Goal: Task Accomplishment & Management: Manage account settings

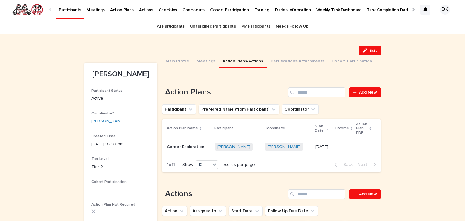
click at [63, 9] on p "Participants" at bounding box center [70, 6] width 22 height 13
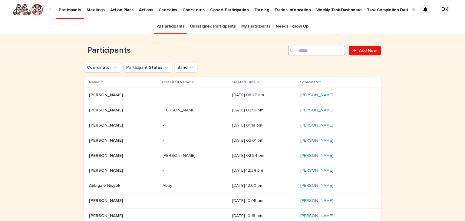
click at [317, 51] on input "Search" at bounding box center [316, 51] width 57 height 10
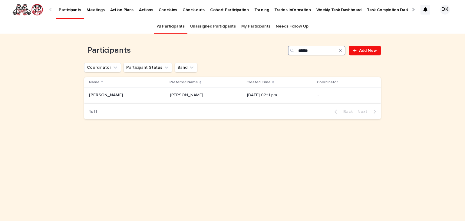
type input "******"
click at [99, 93] on p "[PERSON_NAME]" at bounding box center [106, 94] width 35 height 6
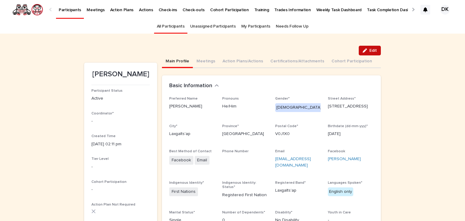
click at [371, 51] on span "Edit" at bounding box center [373, 50] width 8 height 4
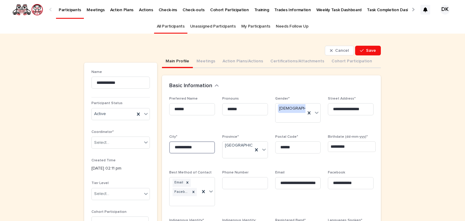
click at [210, 141] on input "**********" at bounding box center [192, 147] width 46 height 12
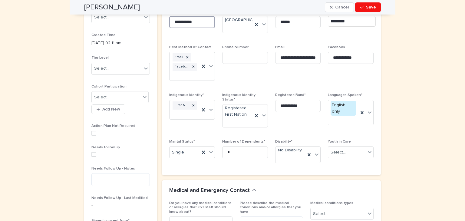
scroll to position [129, 0]
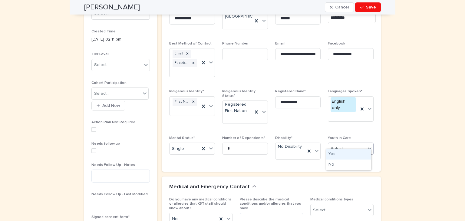
click at [368, 145] on icon at bounding box center [369, 148] width 6 height 6
click at [336, 162] on div "No" at bounding box center [348, 164] width 45 height 11
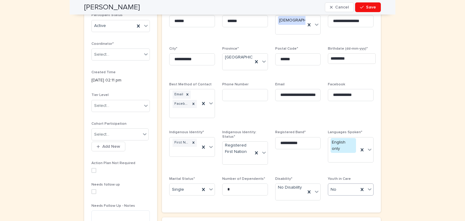
scroll to position [86, 0]
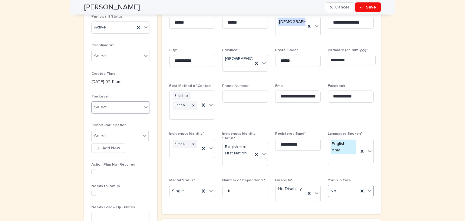
click at [143, 106] on icon at bounding box center [146, 107] width 6 height 6
click at [97, 127] on div "Tier 2" at bounding box center [118, 129] width 58 height 11
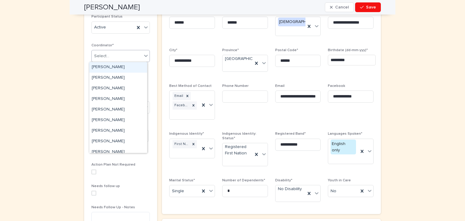
click at [145, 55] on icon at bounding box center [146, 56] width 4 height 2
click at [105, 120] on div "[PERSON_NAME]" at bounding box center [118, 120] width 58 height 11
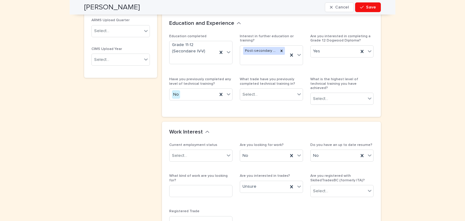
scroll to position [391, 0]
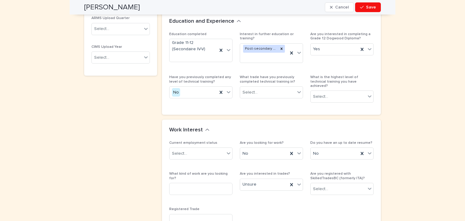
click at [126, 152] on div "**********" at bounding box center [120, 33] width 73 height 725
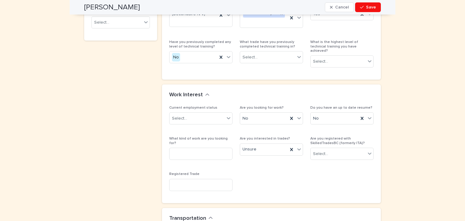
scroll to position [429, 0]
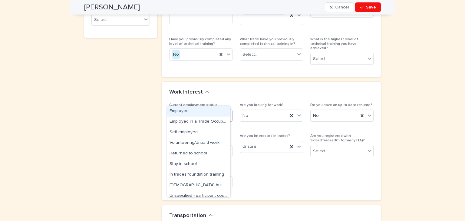
click at [227, 112] on icon at bounding box center [228, 115] width 6 height 6
click at [190, 162] on div "Stay in school" at bounding box center [198, 164] width 63 height 11
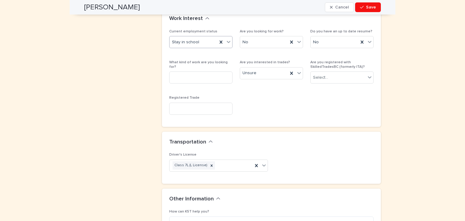
scroll to position [527, 0]
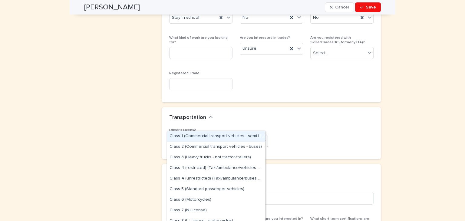
click at [262, 140] on icon at bounding box center [264, 141] width 4 height 2
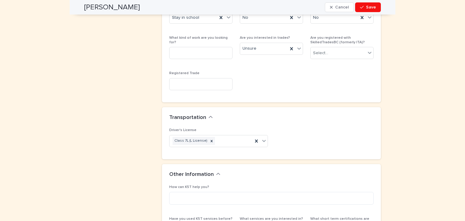
click at [281, 128] on div "Driver's License Class 7L (L License)" at bounding box center [271, 140] width 204 height 24
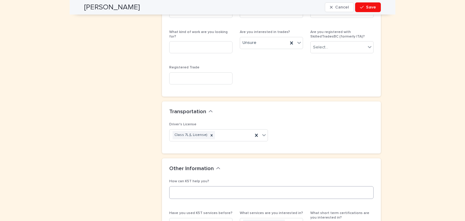
scroll to position [533, 0]
click at [369, 8] on span "Save" at bounding box center [371, 7] width 10 height 4
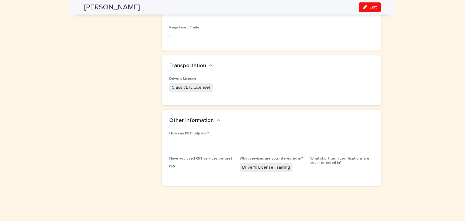
scroll to position [470, 0]
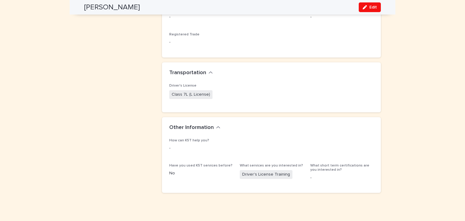
drag, startPoint x: 411, startPoint y: 67, endPoint x: 444, endPoint y: 46, distance: 38.7
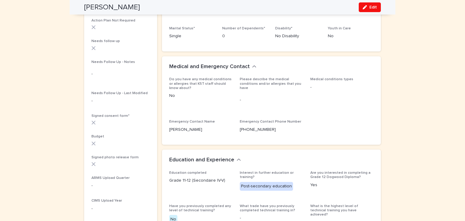
scroll to position [0, 0]
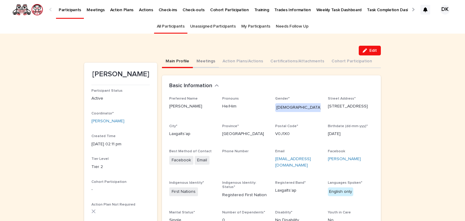
click at [196, 61] on button "Meetings" at bounding box center [206, 61] width 26 height 13
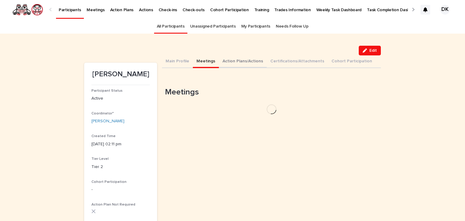
click at [223, 59] on button "Action Plans/Actions" at bounding box center [243, 61] width 48 height 13
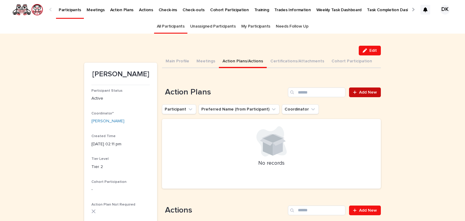
click at [367, 92] on span "Add New" at bounding box center [368, 92] width 18 height 4
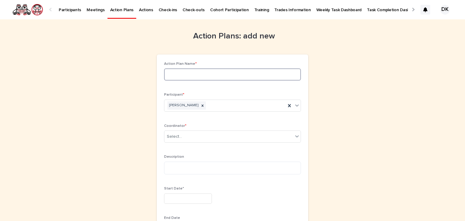
click at [173, 73] on input at bounding box center [232, 74] width 137 height 12
type input "**********"
click at [295, 136] on icon at bounding box center [297, 136] width 4 height 2
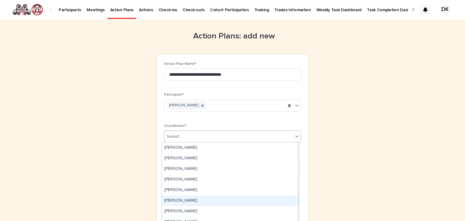
click at [174, 200] on div "[PERSON_NAME]" at bounding box center [230, 200] width 136 height 11
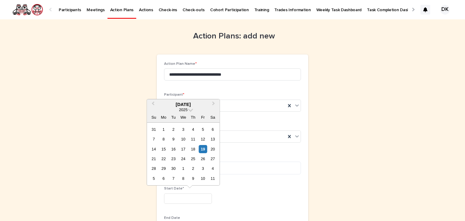
click at [166, 198] on input "text" at bounding box center [188, 198] width 48 height 11
click at [214, 138] on div "13" at bounding box center [212, 139] width 8 height 8
type input "*********"
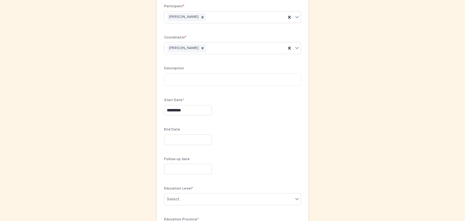
scroll to position [88, 0]
click at [165, 138] on input "text" at bounding box center [188, 139] width 48 height 11
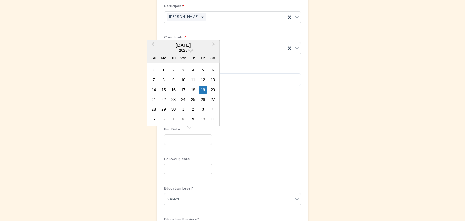
click at [188, 50] on div "2025" at bounding box center [183, 50] width 73 height 5
click at [190, 51] on span at bounding box center [190, 49] width 5 height 5
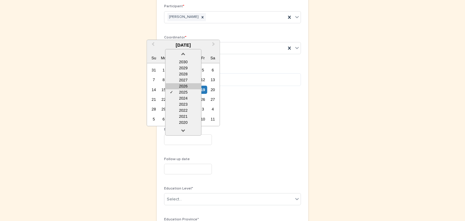
click at [183, 85] on div "2026" at bounding box center [183, 86] width 36 height 6
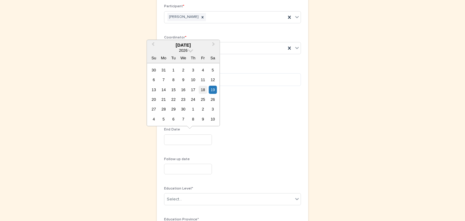
click at [203, 87] on div "18" at bounding box center [203, 90] width 8 height 8
type input "*********"
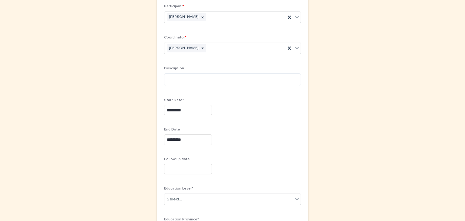
scroll to position [93, 0]
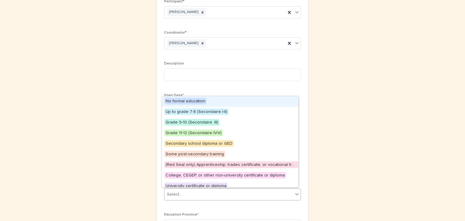
click at [295, 193] on icon at bounding box center [297, 194] width 4 height 2
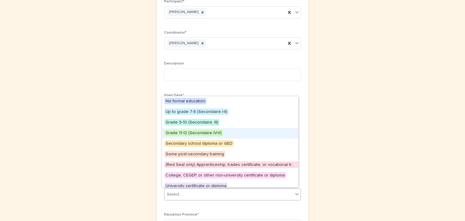
click at [200, 130] on span "Grade 11-12 (Secondaire IV-V)" at bounding box center [193, 132] width 58 height 7
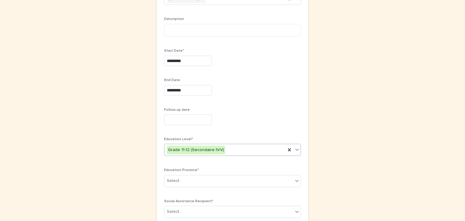
scroll to position [139, 0]
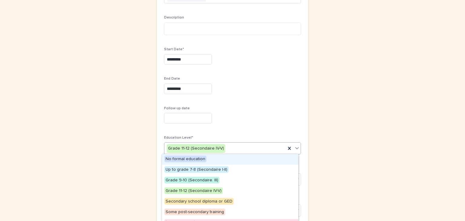
click at [295, 146] on icon at bounding box center [297, 148] width 6 height 6
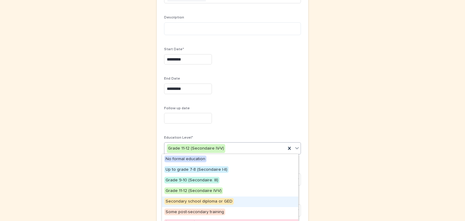
click at [177, 199] on span "Secondary school diploma or GED" at bounding box center [198, 201] width 69 height 7
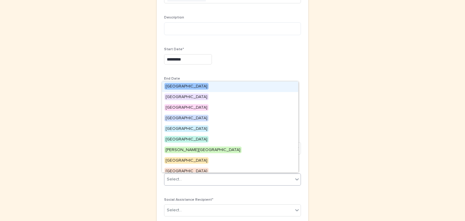
click at [294, 177] on icon at bounding box center [297, 179] width 6 height 6
click at [188, 86] on span "[GEOGRAPHIC_DATA]" at bounding box center [186, 86] width 44 height 7
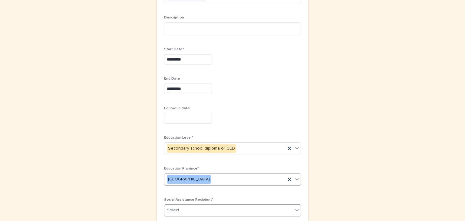
click at [297, 208] on icon at bounding box center [297, 210] width 6 height 6
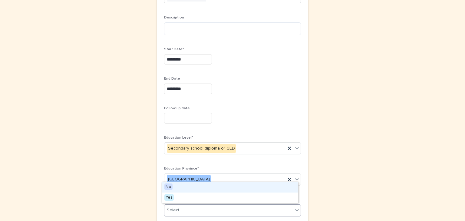
click at [169, 185] on span "No" at bounding box center [168, 186] width 8 height 7
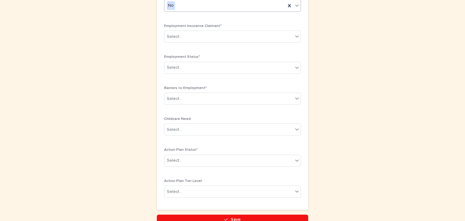
scroll to position [346, 0]
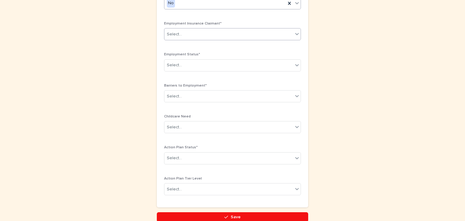
click at [296, 32] on icon at bounding box center [297, 34] width 6 height 6
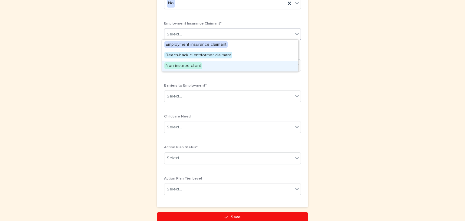
click at [184, 64] on span "Non-insured client" at bounding box center [183, 65] width 38 height 7
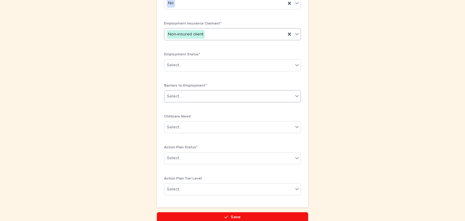
click at [294, 93] on icon at bounding box center [297, 96] width 6 height 6
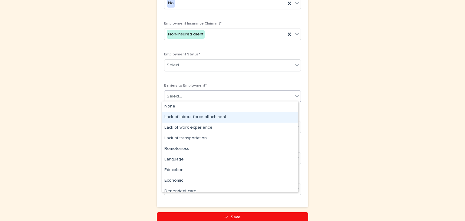
click at [208, 116] on div "Lack of labour force attachment" at bounding box center [230, 117] width 136 height 11
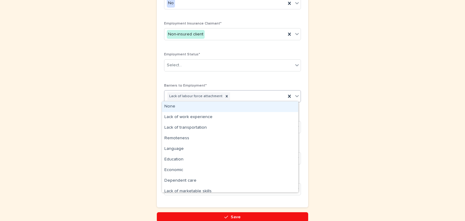
click at [295, 95] on icon at bounding box center [297, 96] width 6 height 6
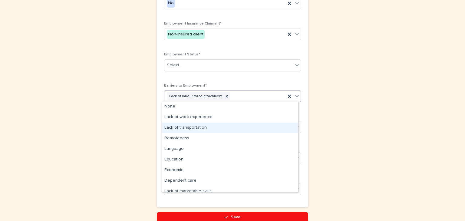
click at [198, 124] on div "Lack of transportation" at bounding box center [230, 127] width 136 height 11
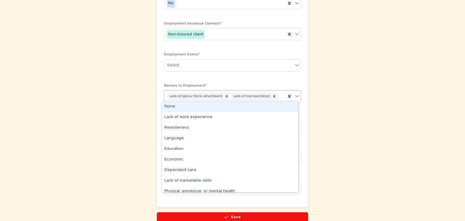
click at [295, 94] on icon at bounding box center [297, 96] width 6 height 6
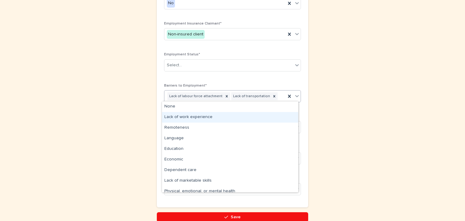
click at [196, 117] on div "Lack of work experience" at bounding box center [230, 117] width 136 height 11
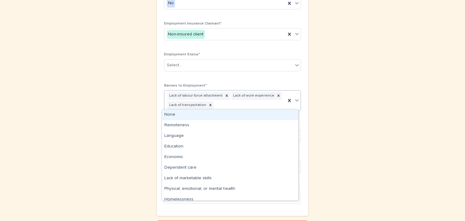
click at [295, 99] on icon at bounding box center [297, 100] width 4 height 2
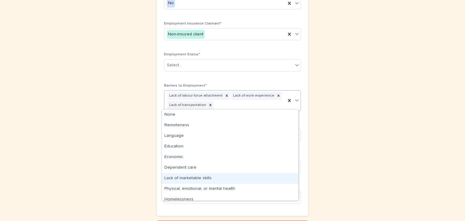
click at [194, 179] on div "Lack of marketable skills" at bounding box center [230, 178] width 136 height 11
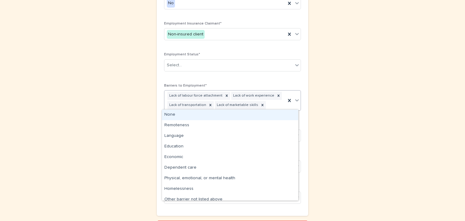
click at [295, 98] on icon at bounding box center [297, 100] width 6 height 6
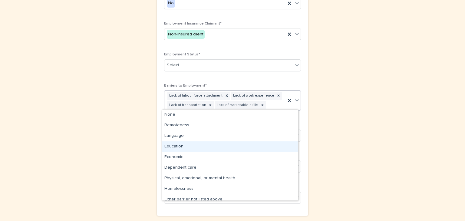
click at [171, 149] on div "Education" at bounding box center [230, 146] width 136 height 11
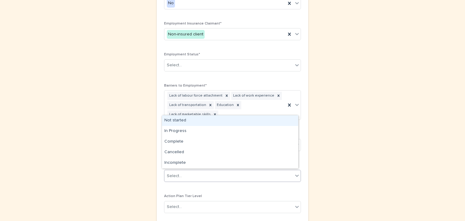
click at [296, 175] on icon at bounding box center [297, 175] width 6 height 6
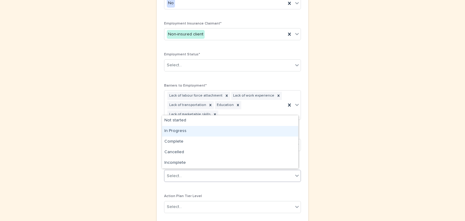
click at [175, 130] on div "In Progress" at bounding box center [230, 131] width 136 height 11
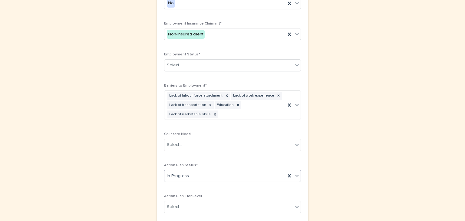
scroll to position [393, 0]
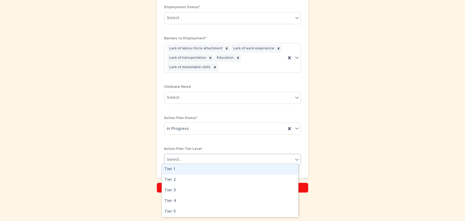
click at [294, 156] on icon at bounding box center [297, 159] width 6 height 6
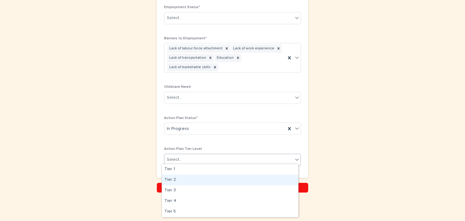
click at [172, 181] on div "Tier 2" at bounding box center [230, 180] width 136 height 11
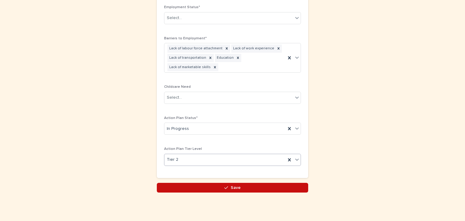
click at [243, 188] on button "Save" at bounding box center [232, 188] width 151 height 10
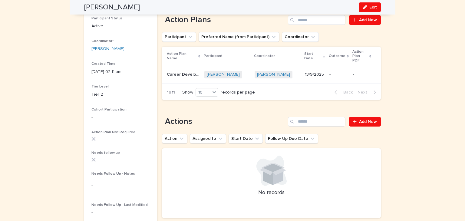
scroll to position [73, 0]
click at [365, 7] on div "button" at bounding box center [365, 7] width 7 height 4
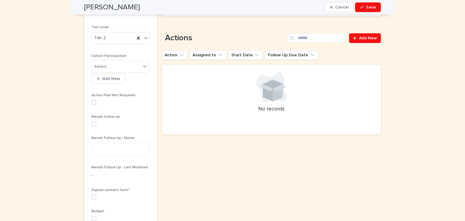
scroll to position [156, 0]
click at [91, 198] on span at bounding box center [93, 196] width 5 height 5
click at [368, 36] on span "Add New" at bounding box center [368, 38] width 18 height 4
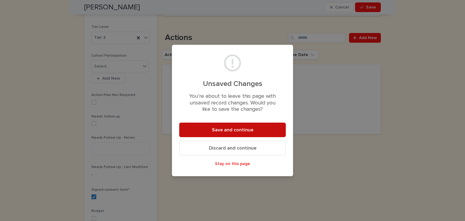
click at [238, 127] on span "Save and continue" at bounding box center [232, 129] width 41 height 5
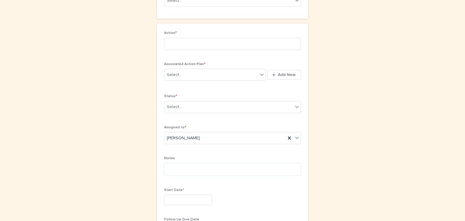
scroll to position [74, 0]
drag, startPoint x: 378, startPoint y: 73, endPoint x: 373, endPoint y: 124, distance: 52.0
click at [373, 124] on div "Actions: add new Loading... Saving… Loading... Saving… Loading... Saving… Code*…" at bounding box center [232, 180] width 296 height 468
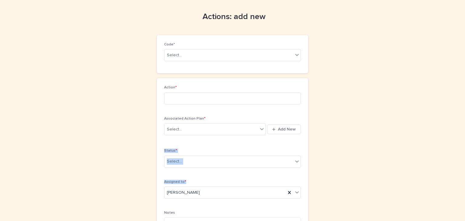
scroll to position [17, 0]
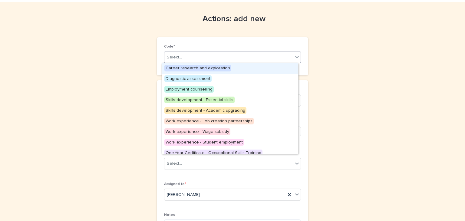
click at [294, 58] on icon at bounding box center [297, 57] width 6 height 6
click at [212, 67] on span "Career research and exploration" at bounding box center [197, 68] width 67 height 7
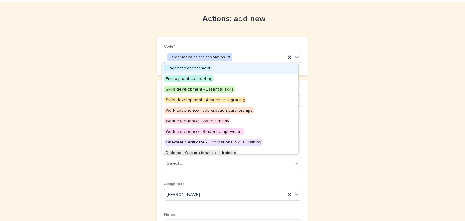
click at [295, 57] on icon at bounding box center [297, 57] width 4 height 2
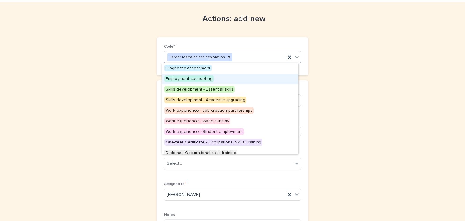
click at [196, 77] on span "Employment counselling" at bounding box center [188, 78] width 49 height 7
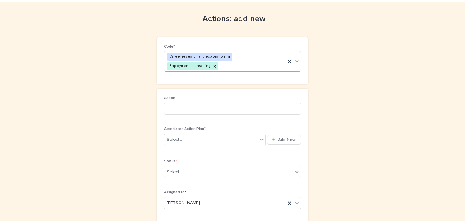
click at [295, 58] on icon at bounding box center [297, 61] width 6 height 6
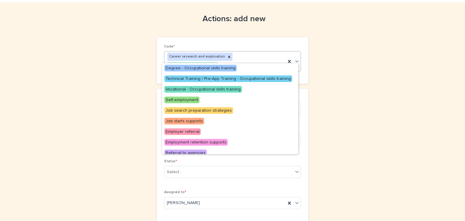
scroll to position [100, 0]
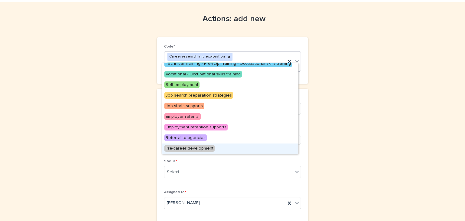
click at [203, 150] on span "Pre-career development" at bounding box center [189, 148] width 50 height 7
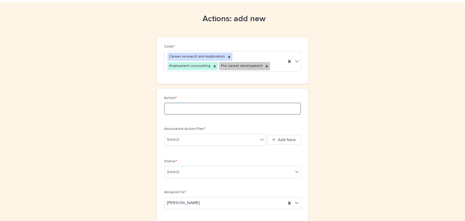
click at [164, 109] on input at bounding box center [232, 109] width 137 height 12
type input "**********"
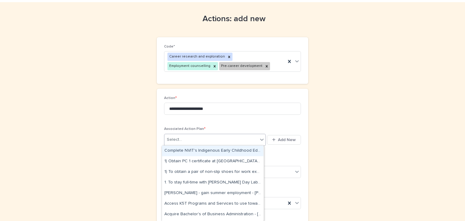
click at [260, 139] on icon at bounding box center [262, 140] width 4 height 2
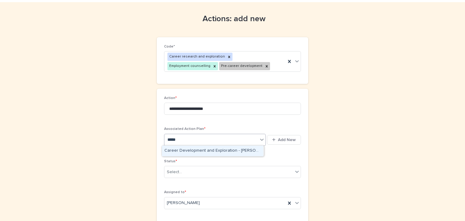
type input "******"
click at [218, 148] on div "Career Development and Exploration - [PERSON_NAME] - [DATE]" at bounding box center [212, 150] width 101 height 11
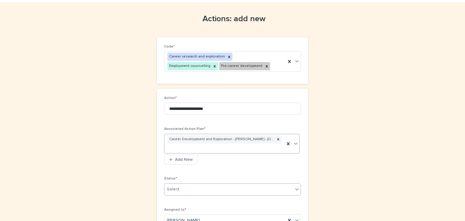
click at [294, 188] on icon at bounding box center [297, 189] width 6 height 6
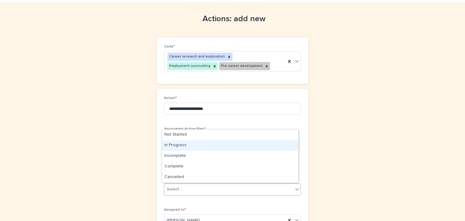
click at [168, 145] on div "In Progress" at bounding box center [230, 145] width 136 height 11
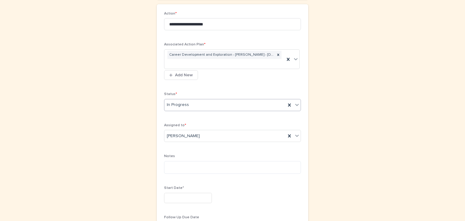
scroll to position [102, 0]
click at [171, 195] on input "text" at bounding box center [188, 198] width 48 height 11
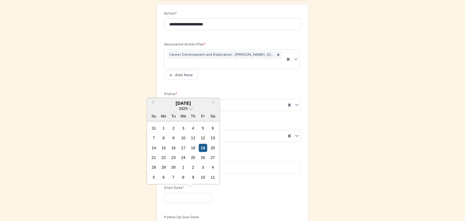
click at [201, 149] on div "19" at bounding box center [203, 148] width 8 height 8
type input "*********"
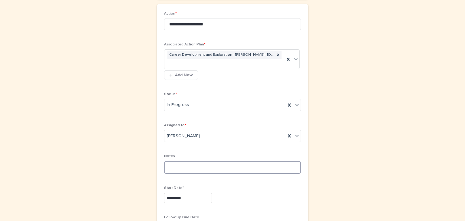
click at [168, 165] on textarea at bounding box center [232, 167] width 137 height 13
type textarea "*"
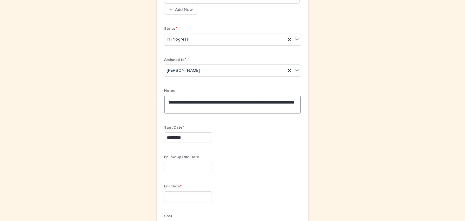
scroll to position [168, 0]
type textarea "**********"
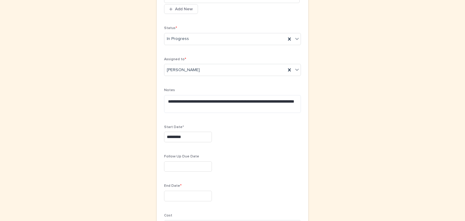
click at [166, 193] on input "text" at bounding box center [188, 196] width 48 height 11
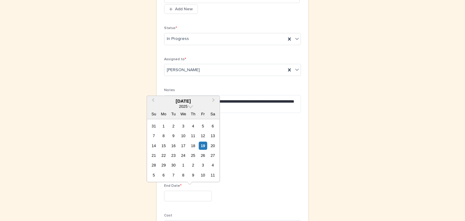
click at [191, 108] on div "2025" at bounding box center [183, 105] width 73 height 5
click at [188, 105] on span at bounding box center [190, 105] width 5 height 5
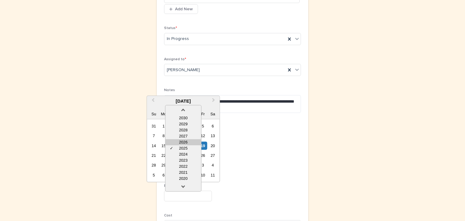
click at [183, 141] on div "2026" at bounding box center [183, 142] width 36 height 6
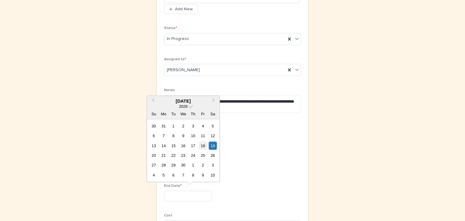
click at [204, 144] on div "18" at bounding box center [203, 145] width 8 height 8
type input "*********"
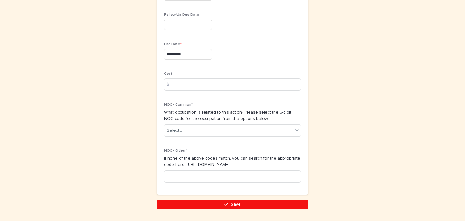
scroll to position [327, 0]
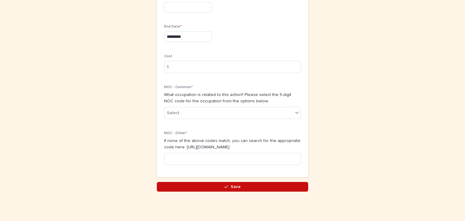
click at [234, 188] on button "Save" at bounding box center [232, 187] width 151 height 10
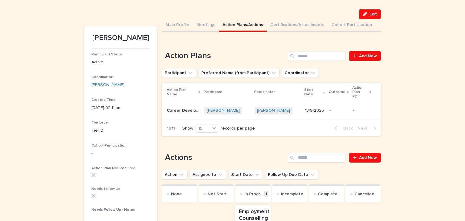
scroll to position [44, 0]
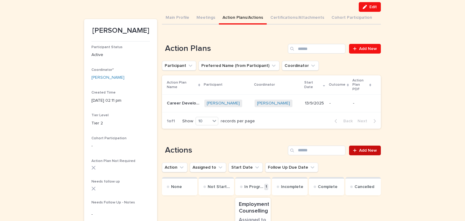
click at [367, 148] on span "Add New" at bounding box center [368, 150] width 18 height 4
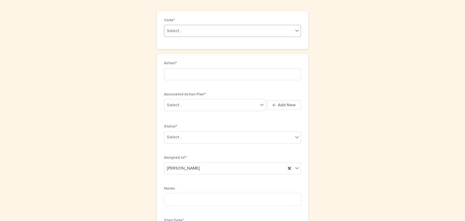
click at [295, 29] on icon at bounding box center [297, 31] width 6 height 6
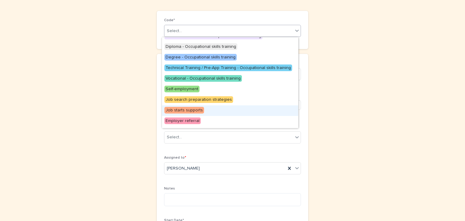
scroll to position [91, 0]
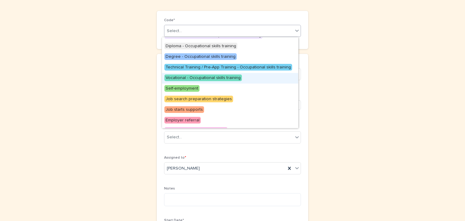
click at [231, 77] on span "Vocational - Occupational skills training" at bounding box center [202, 77] width 77 height 7
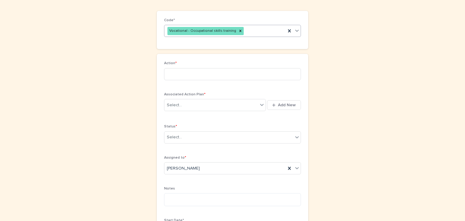
click at [296, 31] on icon at bounding box center [297, 31] width 6 height 6
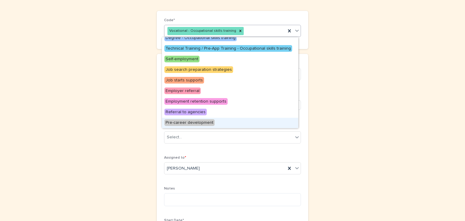
click at [200, 122] on span "Pre-career development" at bounding box center [189, 122] width 50 height 7
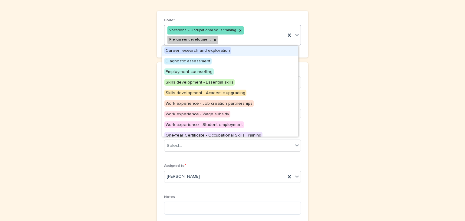
click at [295, 33] on icon at bounding box center [297, 35] width 6 height 6
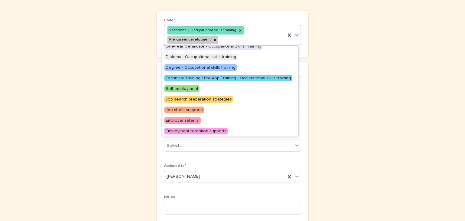
scroll to position [100, 0]
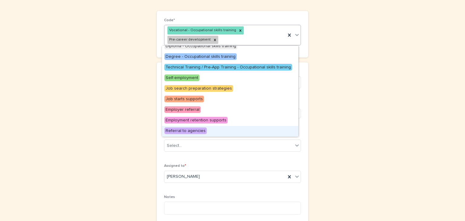
click at [191, 129] on span "Referral to agencies" at bounding box center [185, 130] width 42 height 7
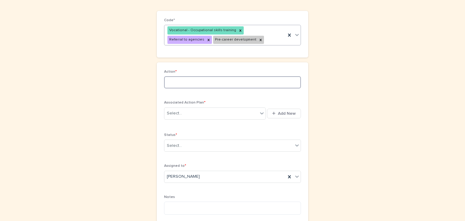
click at [168, 84] on input at bounding box center [232, 82] width 137 height 12
type input "**********"
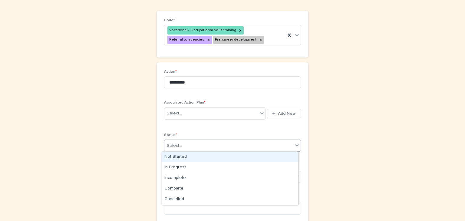
click at [296, 145] on icon at bounding box center [297, 145] width 6 height 6
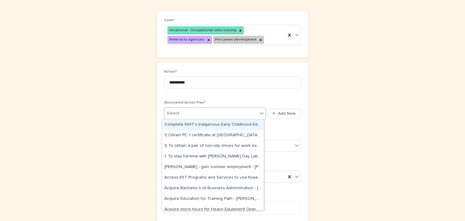
click at [260, 113] on icon at bounding box center [262, 113] width 4 height 2
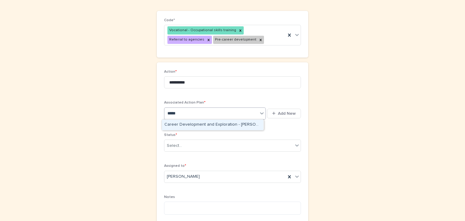
type input "******"
click at [234, 121] on div "Career Development and Exploration - [PERSON_NAME] - [DATE]" at bounding box center [212, 124] width 101 height 11
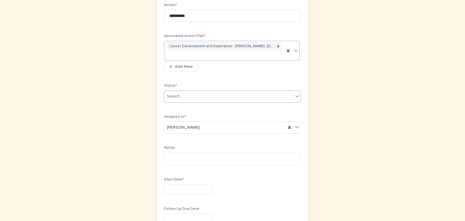
scroll to position [111, 0]
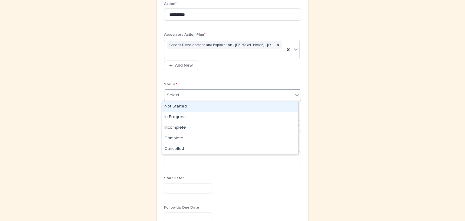
click at [295, 95] on icon at bounding box center [297, 95] width 6 height 6
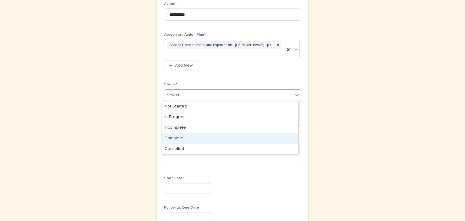
click at [175, 138] on div "Complete" at bounding box center [230, 138] width 136 height 11
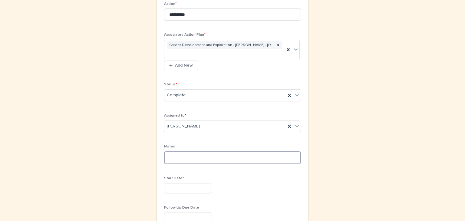
click at [164, 155] on textarea at bounding box center [232, 157] width 137 height 13
type textarea "**********"
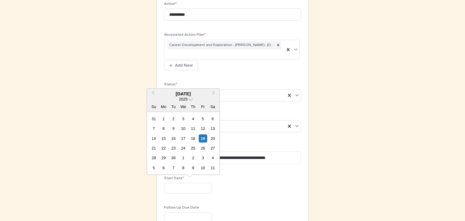
click at [168, 187] on input "text" at bounding box center [188, 188] width 48 height 11
click at [213, 127] on div "13" at bounding box center [212, 128] width 8 height 8
type input "*********"
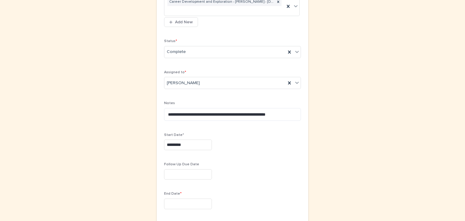
scroll to position [155, 0]
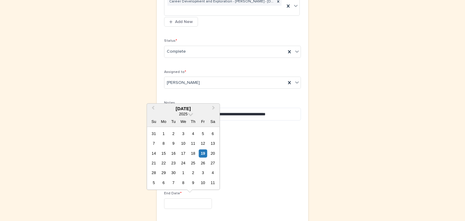
click at [166, 202] on input "text" at bounding box center [188, 203] width 48 height 11
click at [203, 153] on div "19" at bounding box center [203, 153] width 8 height 8
type input "*********"
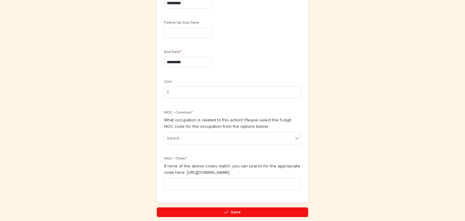
scroll to position [296, 0]
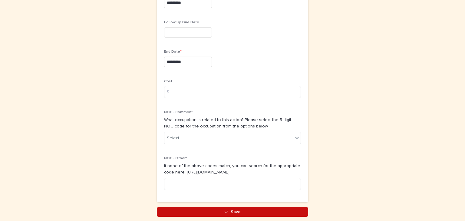
click at [230, 211] on span "Save" at bounding box center [235, 212] width 10 height 4
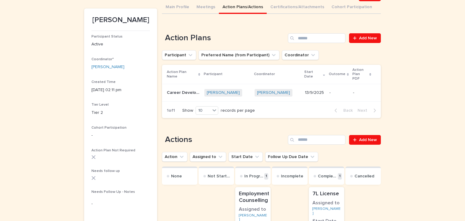
scroll to position [56, 0]
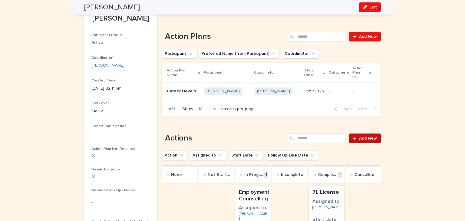
click at [370, 136] on span "Add New" at bounding box center [368, 138] width 18 height 4
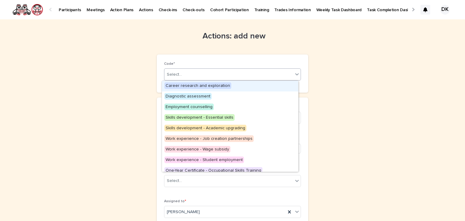
click at [294, 74] on icon at bounding box center [297, 74] width 6 height 6
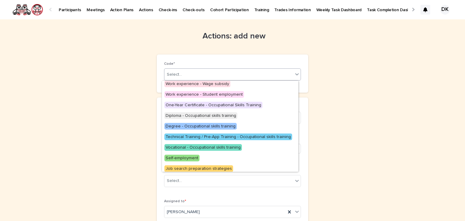
scroll to position [65, 0]
click at [223, 146] on span "Vocational - Occupational skills training" at bounding box center [202, 147] width 77 height 7
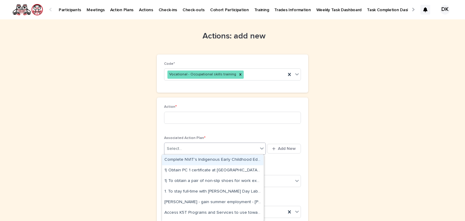
click at [223, 146] on div "Select..." at bounding box center [210, 149] width 93 height 10
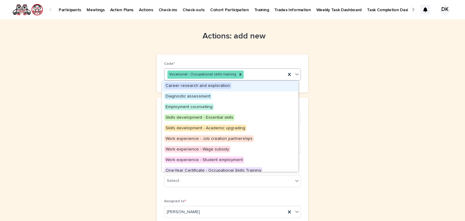
click at [295, 74] on icon at bounding box center [297, 74] width 4 height 2
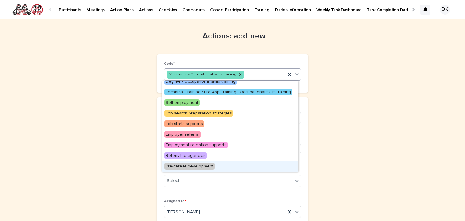
click at [204, 165] on span "Pre-career development" at bounding box center [189, 166] width 50 height 7
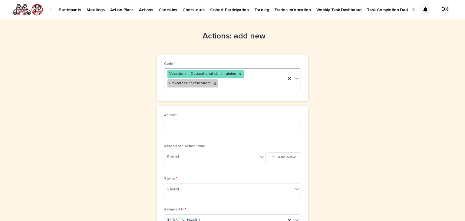
click at [295, 78] on icon at bounding box center [297, 78] width 6 height 6
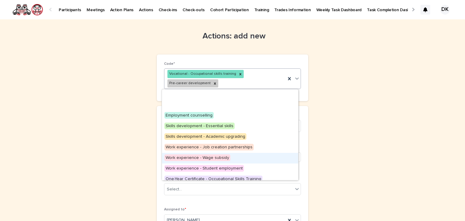
scroll to position [100, 0]
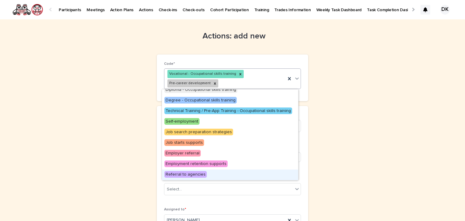
click at [194, 171] on span "Referral to agencies" at bounding box center [185, 174] width 42 height 7
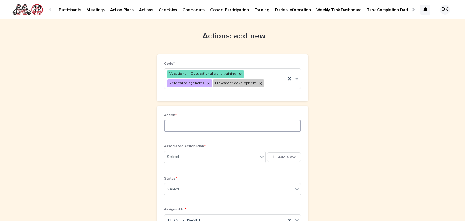
click at [166, 128] on input at bounding box center [232, 126] width 137 height 12
type input "*"
type input "**********"
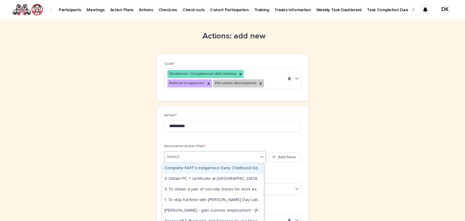
click at [261, 156] on icon at bounding box center [262, 157] width 4 height 2
type input "******"
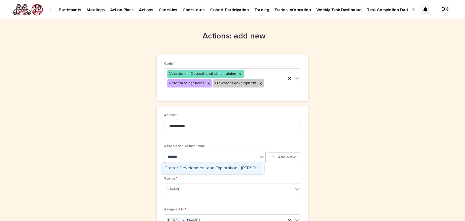
click at [226, 168] on div "Career Development and Exploration - [PERSON_NAME] - [DATE]" at bounding box center [212, 168] width 101 height 11
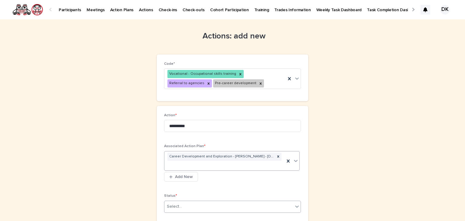
click at [295, 204] on icon at bounding box center [297, 206] width 6 height 6
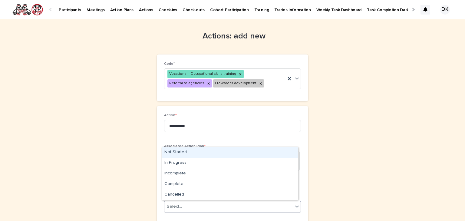
click at [183, 152] on div "Not Started" at bounding box center [230, 152] width 136 height 11
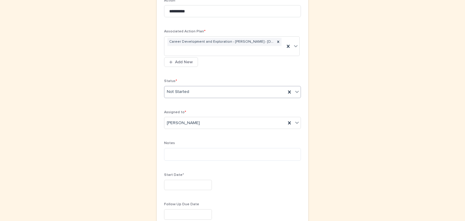
scroll to position [115, 0]
click at [165, 151] on textarea at bounding box center [232, 154] width 137 height 13
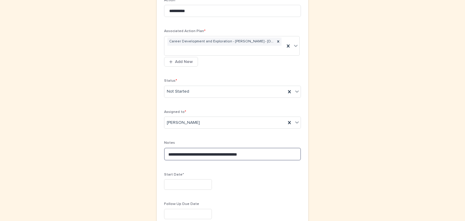
type textarea "**********"
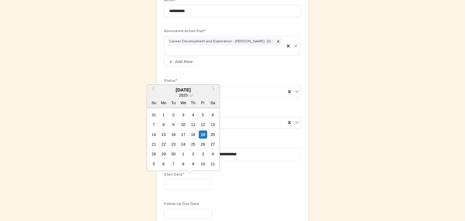
click at [173, 179] on input "text" at bounding box center [188, 184] width 48 height 11
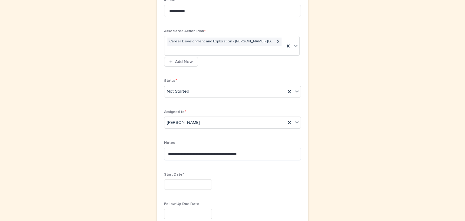
click at [343, 73] on div "**********" at bounding box center [232, 151] width 296 height 494
click at [166, 183] on input "text" at bounding box center [188, 184] width 48 height 11
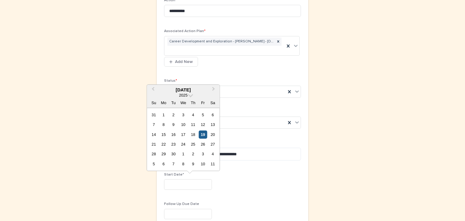
click at [204, 133] on div "19" at bounding box center [203, 134] width 8 height 8
type input "*********"
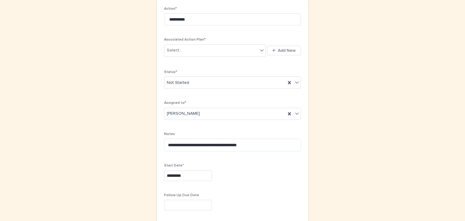
scroll to position [155, 0]
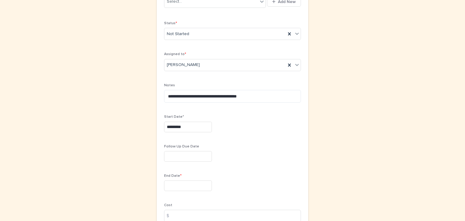
click at [167, 154] on input "text" at bounding box center [188, 156] width 48 height 11
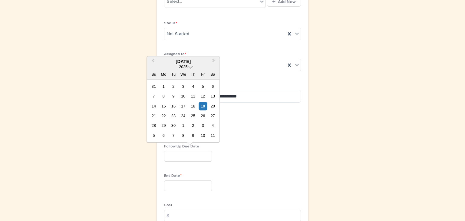
click at [189, 66] on span at bounding box center [190, 66] width 5 height 5
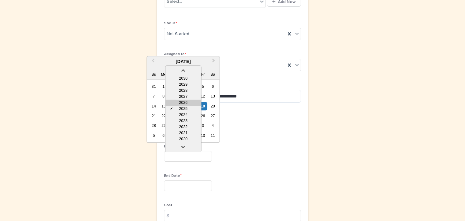
click at [186, 100] on div "2026" at bounding box center [183, 103] width 36 height 6
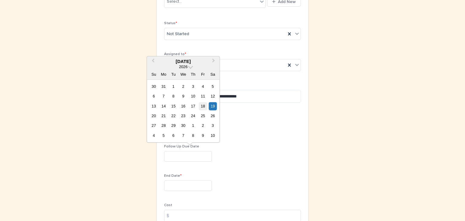
click at [204, 105] on div "18" at bounding box center [203, 106] width 8 height 8
type input "*********"
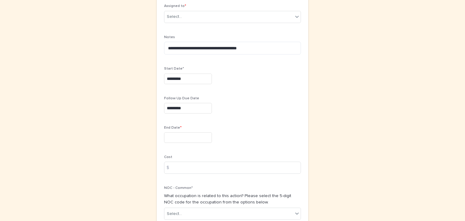
scroll to position [210, 0]
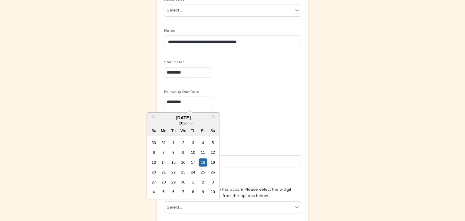
drag, startPoint x: 187, startPoint y: 98, endPoint x: 148, endPoint y: 100, distance: 38.8
click at [148, 100] on div "**********" at bounding box center [232, 48] width 296 height 476
type input "*********"
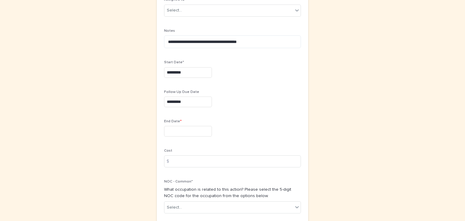
click at [274, 126] on div at bounding box center [232, 131] width 137 height 11
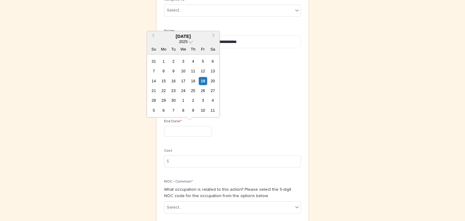
click at [165, 129] on input "text" at bounding box center [188, 131] width 48 height 11
click at [190, 42] on span at bounding box center [190, 40] width 5 height 5
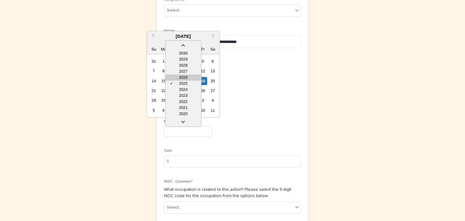
click at [184, 78] on div "2026" at bounding box center [183, 77] width 36 height 6
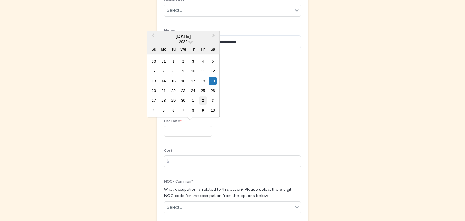
click at [203, 98] on div "2" at bounding box center [203, 100] width 8 height 8
type input "*********"
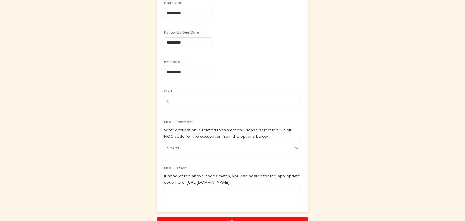
scroll to position [304, 0]
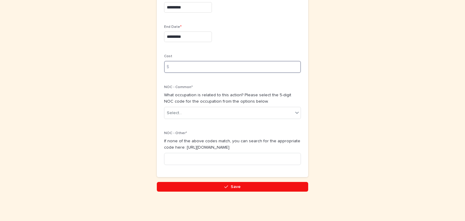
click at [183, 66] on input at bounding box center [232, 67] width 137 height 12
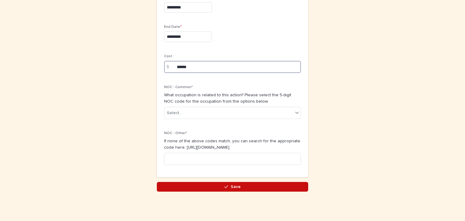
type input "******"
click at [236, 185] on span "Save" at bounding box center [235, 186] width 10 height 4
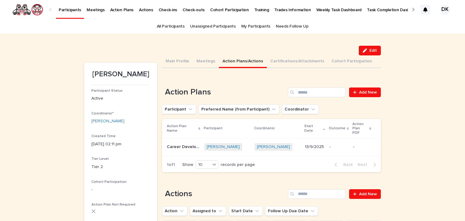
click at [62, 8] on p "Participants" at bounding box center [70, 6] width 22 height 13
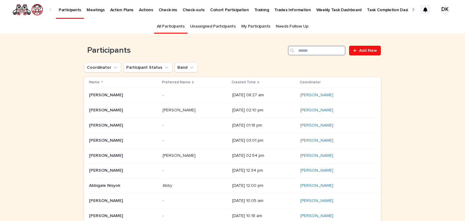
click at [307, 47] on input "Search" at bounding box center [316, 51] width 57 height 10
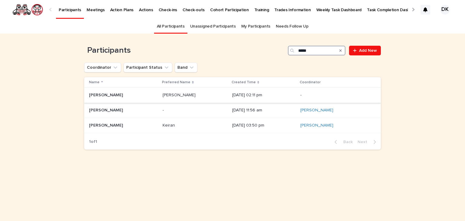
type input "*****"
click at [106, 95] on p "[PERSON_NAME]" at bounding box center [106, 94] width 35 height 6
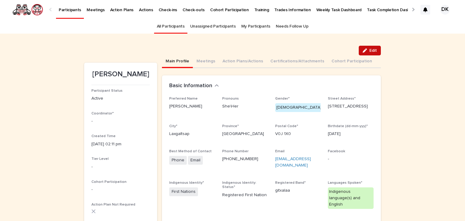
click at [371, 50] on span "Edit" at bounding box center [373, 50] width 8 height 4
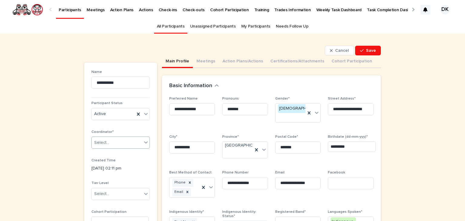
click at [144, 140] on icon at bounding box center [146, 142] width 6 height 6
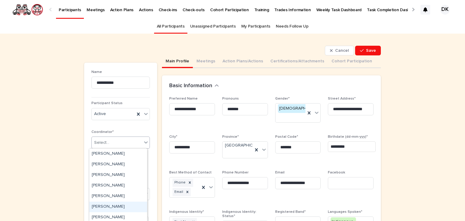
click at [96, 203] on div "[PERSON_NAME]" at bounding box center [118, 206] width 58 height 11
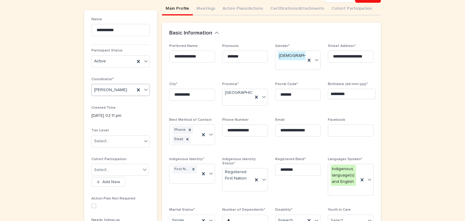
scroll to position [54, 0]
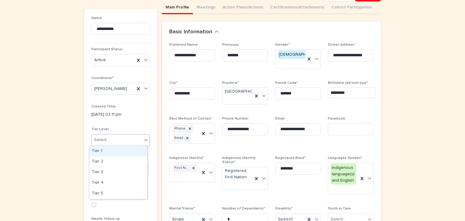
click at [144, 139] on icon at bounding box center [146, 140] width 4 height 2
click at [100, 158] on div "Tier 2" at bounding box center [118, 161] width 58 height 11
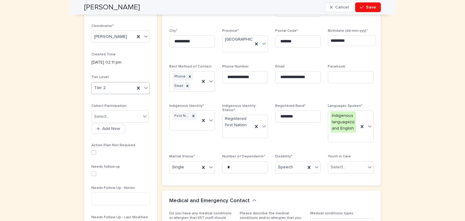
scroll to position [106, 0]
click at [92, 195] on textarea at bounding box center [120, 198] width 58 height 13
click at [91, 172] on span at bounding box center [93, 173] width 5 height 5
type textarea "**********"
click at [366, 164] on icon at bounding box center [369, 167] width 6 height 6
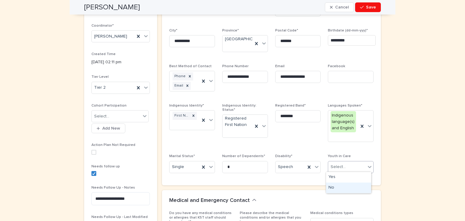
click at [331, 188] on div "No" at bounding box center [348, 187] width 45 height 11
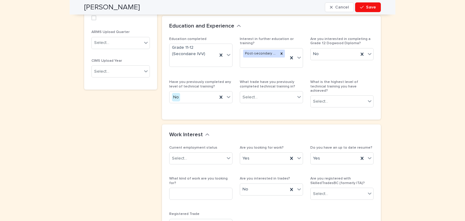
scroll to position [380, 0]
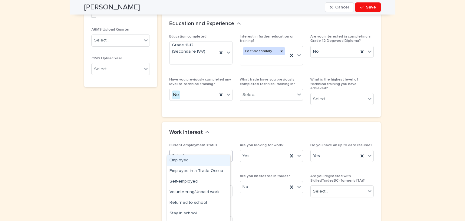
click at [227, 155] on icon at bounding box center [229, 156] width 4 height 2
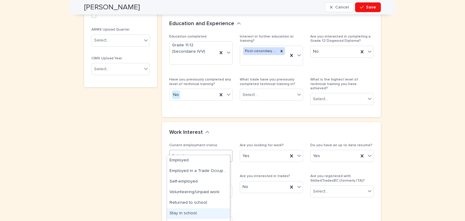
click at [171, 212] on div "Stay in school" at bounding box center [198, 213] width 63 height 11
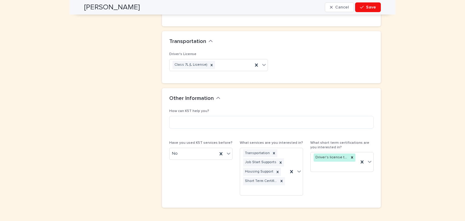
scroll to position [609, 0]
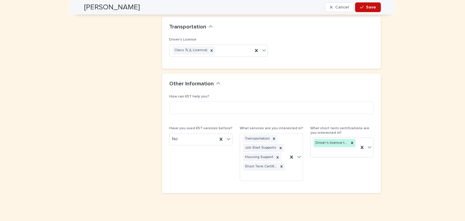
click at [373, 7] on span "Save" at bounding box center [371, 7] width 10 height 4
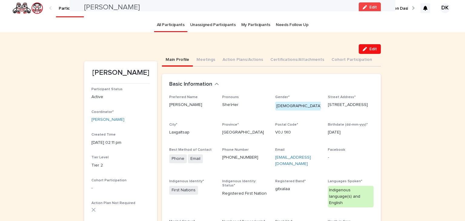
scroll to position [0, 0]
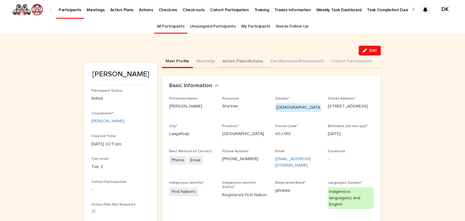
click at [223, 60] on button "Action Plans/Actions" at bounding box center [243, 61] width 48 height 13
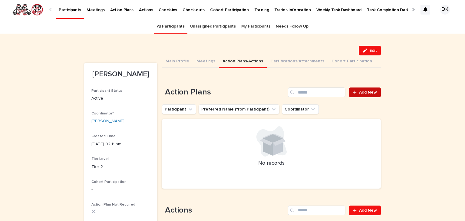
click at [370, 90] on span "Add New" at bounding box center [368, 92] width 18 height 4
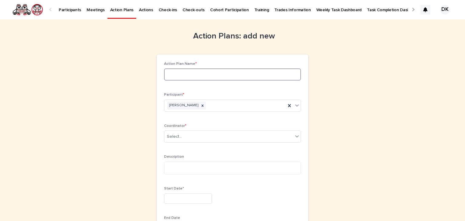
click at [174, 76] on input at bounding box center [232, 74] width 137 height 12
drag, startPoint x: 212, startPoint y: 73, endPoint x: 240, endPoint y: 74, distance: 28.4
click at [240, 74] on input "**********" at bounding box center [232, 74] width 137 height 12
drag, startPoint x: 215, startPoint y: 73, endPoint x: 236, endPoint y: 74, distance: 20.6
click at [236, 74] on input "**********" at bounding box center [232, 74] width 137 height 12
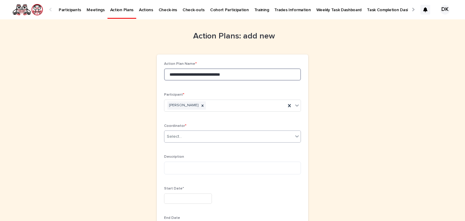
type input "**********"
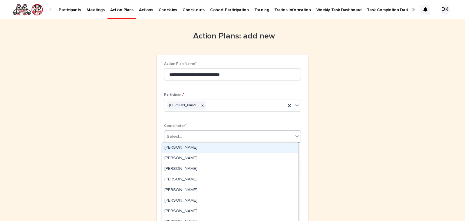
click at [295, 134] on icon at bounding box center [297, 136] width 6 height 6
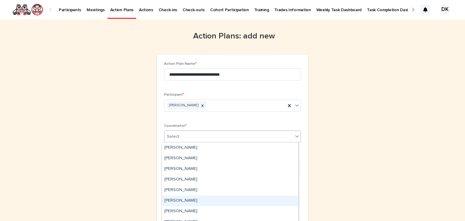
click at [167, 200] on div "[PERSON_NAME]" at bounding box center [230, 200] width 136 height 11
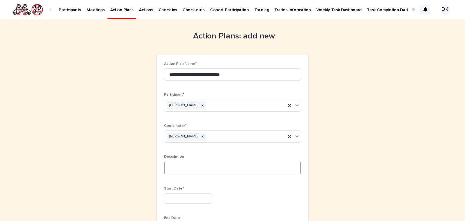
click at [164, 166] on textarea at bounding box center [232, 168] width 137 height 13
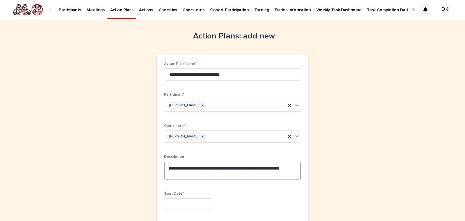
click at [196, 167] on textarea "**********" at bounding box center [232, 171] width 137 height 18
click at [181, 175] on textarea "**********" at bounding box center [232, 171] width 137 height 18
type textarea "**********"
click at [166, 201] on input "text" at bounding box center [188, 203] width 48 height 11
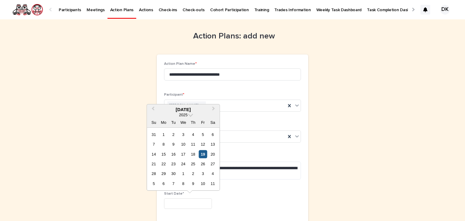
click at [203, 152] on div "19" at bounding box center [203, 154] width 8 height 8
type input "*********"
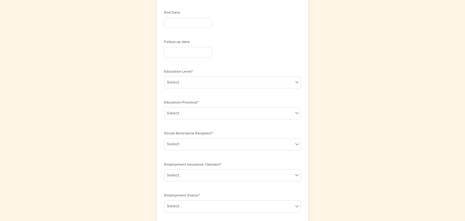
scroll to position [208, 0]
click at [295, 82] on icon at bounding box center [297, 84] width 6 height 6
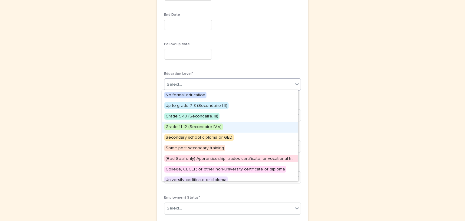
click at [197, 126] on span "Grade 11-12 (Secondaire IV-V)" at bounding box center [193, 126] width 58 height 7
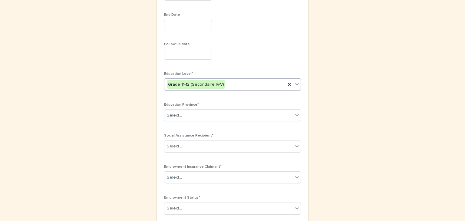
click at [165, 25] on input "text" at bounding box center [188, 25] width 48 height 11
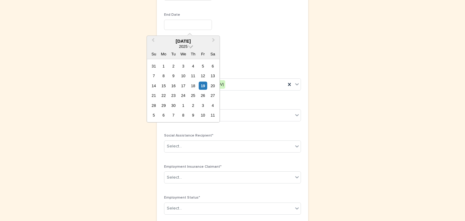
click at [188, 45] on span at bounding box center [190, 45] width 5 height 5
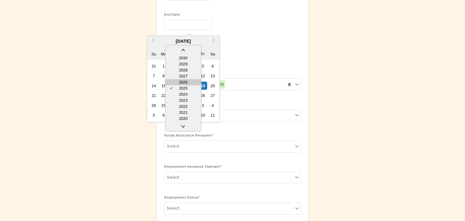
click at [188, 80] on div "2026" at bounding box center [183, 82] width 36 height 6
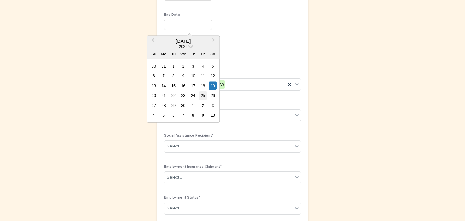
click at [201, 98] on div "25" at bounding box center [203, 95] width 8 height 8
type input "*********"
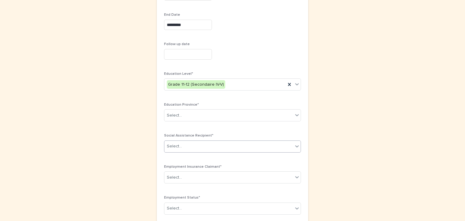
click at [297, 143] on icon at bounding box center [297, 146] width 6 height 6
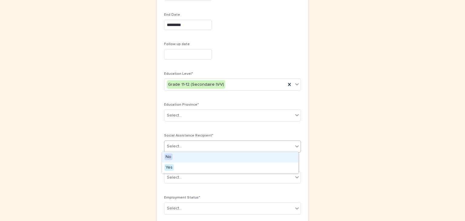
click at [169, 156] on span "No" at bounding box center [168, 156] width 8 height 7
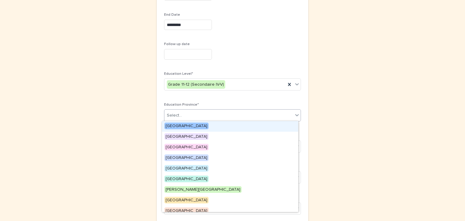
click at [296, 110] on div at bounding box center [296, 114] width 7 height 11
click at [183, 126] on span "[GEOGRAPHIC_DATA]" at bounding box center [186, 125] width 44 height 7
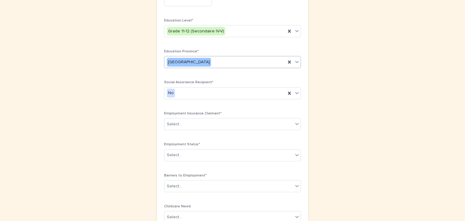
scroll to position [262, 0]
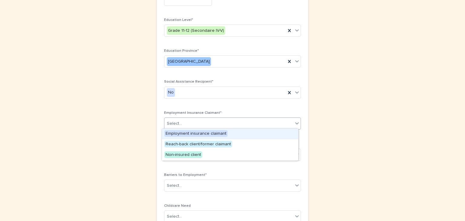
click at [294, 121] on icon at bounding box center [297, 123] width 6 height 6
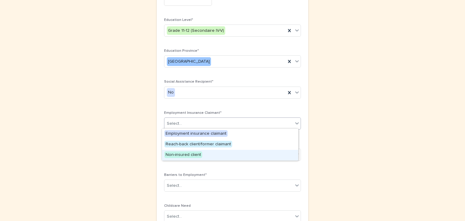
click at [184, 154] on span "Non-insured client" at bounding box center [183, 154] width 38 height 7
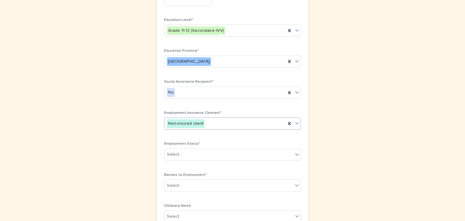
click at [295, 124] on icon at bounding box center [297, 123] width 6 height 6
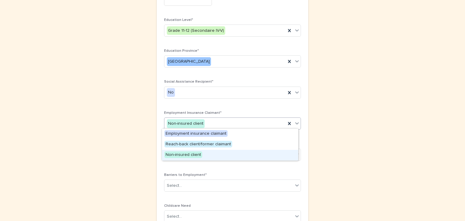
click at [189, 154] on span "Non-insured client" at bounding box center [183, 154] width 38 height 7
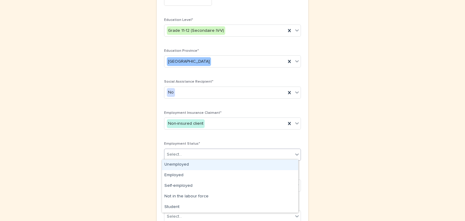
click at [295, 151] on icon at bounding box center [297, 154] width 6 height 6
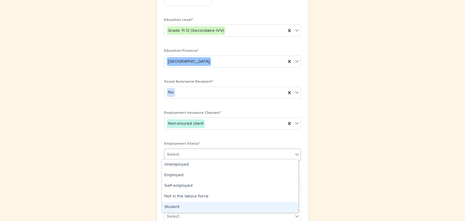
click at [174, 202] on div "Student" at bounding box center [230, 207] width 136 height 11
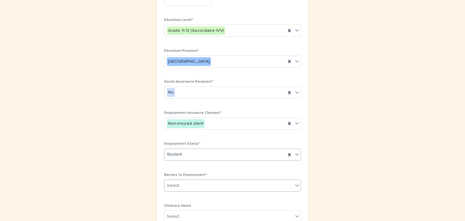
scroll to position [285, 0]
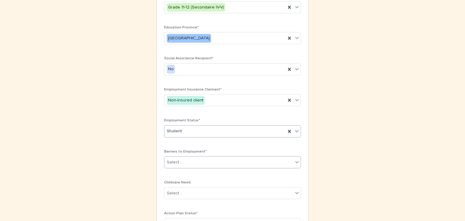
click at [295, 162] on icon at bounding box center [297, 162] width 4 height 2
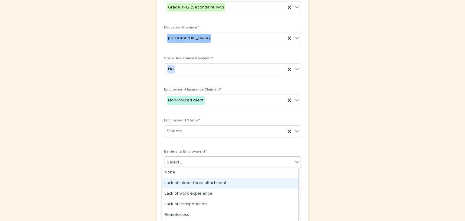
click at [220, 183] on div "Lack of labour force attachment" at bounding box center [230, 183] width 136 height 11
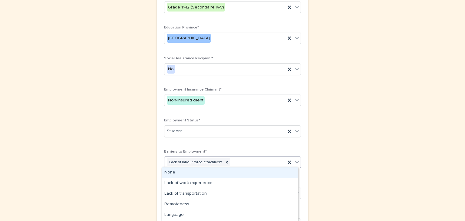
click at [295, 160] on icon at bounding box center [297, 162] width 6 height 6
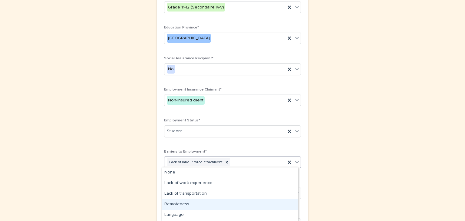
click at [171, 204] on div "Remoteness" at bounding box center [230, 204] width 136 height 11
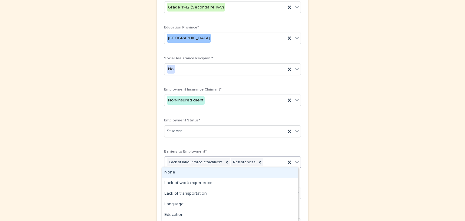
click at [294, 159] on icon at bounding box center [297, 162] width 6 height 6
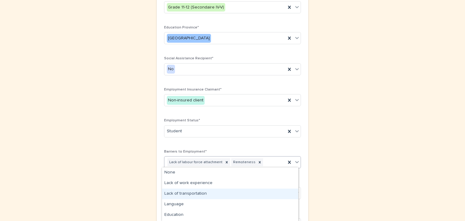
click at [188, 192] on div "Lack of transportation" at bounding box center [230, 193] width 136 height 11
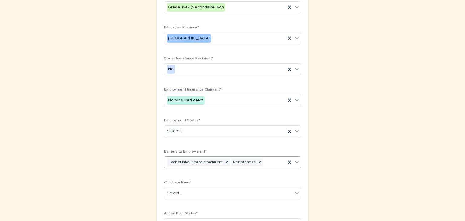
scroll to position [289, 0]
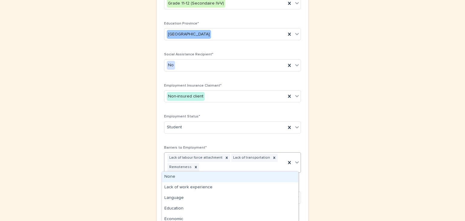
click at [294, 159] on icon at bounding box center [297, 162] width 6 height 6
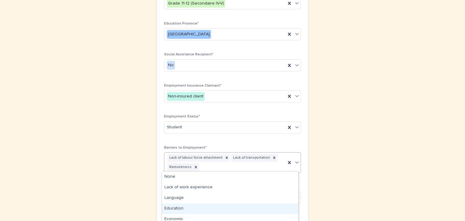
click at [174, 207] on div "Education" at bounding box center [230, 208] width 136 height 11
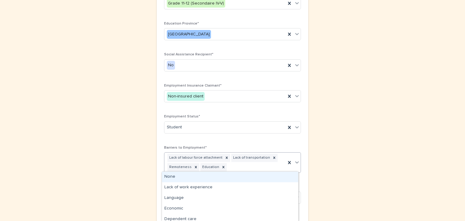
click at [295, 161] on icon at bounding box center [297, 162] width 4 height 2
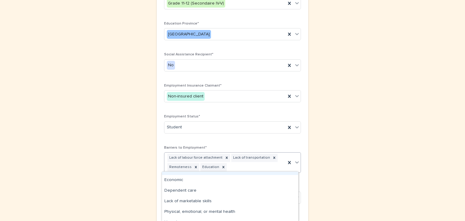
scroll to position [31, 0]
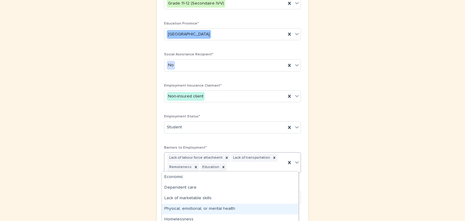
click at [200, 209] on div "Physical, emotional, or mental health" at bounding box center [230, 209] width 136 height 11
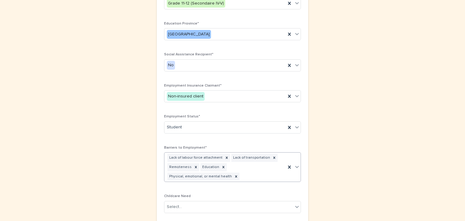
scroll to position [294, 0]
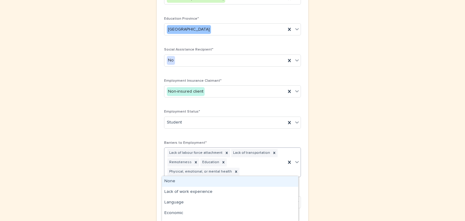
click at [295, 159] on icon at bounding box center [297, 162] width 6 height 6
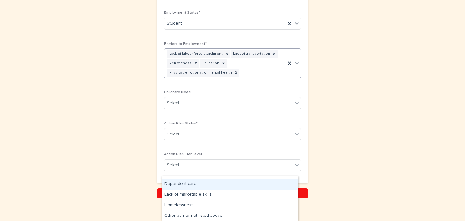
scroll to position [398, 0]
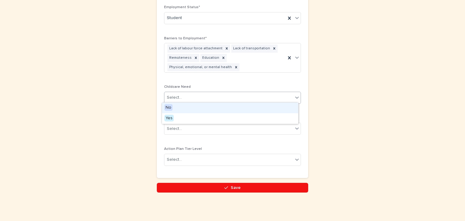
click at [296, 94] on icon at bounding box center [297, 97] width 6 height 6
click at [166, 106] on span "No" at bounding box center [168, 107] width 8 height 7
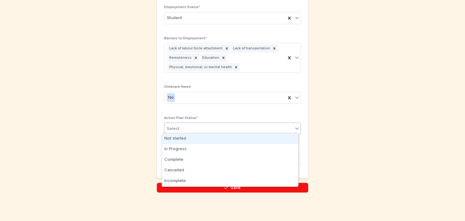
click at [294, 125] on icon at bounding box center [297, 128] width 6 height 6
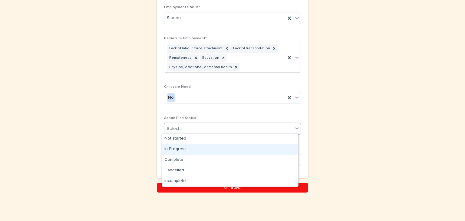
click at [185, 147] on div "In Progress" at bounding box center [230, 149] width 136 height 11
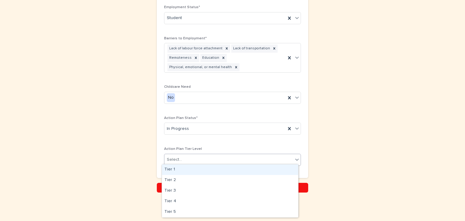
click at [295, 158] on icon at bounding box center [297, 159] width 4 height 2
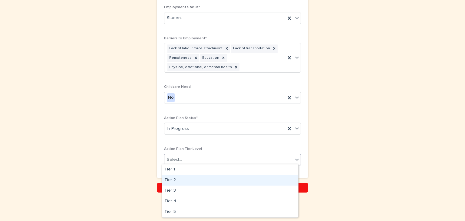
click at [165, 179] on div "Tier 2" at bounding box center [230, 180] width 136 height 11
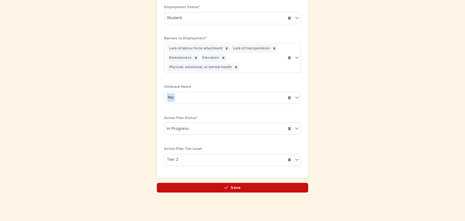
click at [239, 187] on button "Save" at bounding box center [232, 188] width 151 height 10
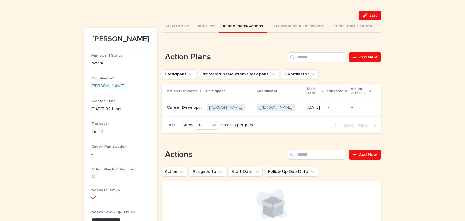
scroll to position [36, 0]
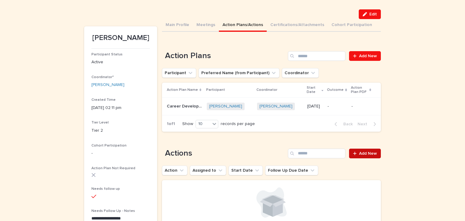
click at [367, 154] on span "Add New" at bounding box center [368, 153] width 18 height 4
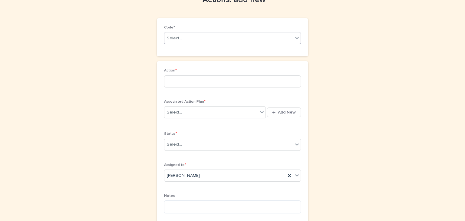
click at [294, 37] on icon at bounding box center [297, 38] width 6 height 6
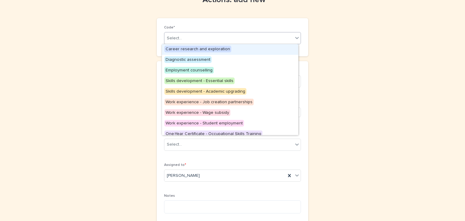
click at [210, 47] on span "Career research and exploration" at bounding box center [197, 49] width 67 height 7
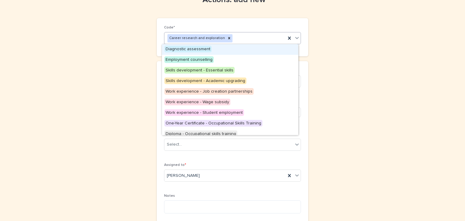
click at [296, 35] on icon at bounding box center [297, 38] width 6 height 6
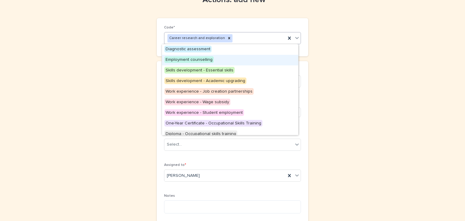
click at [191, 59] on span "Employment counselling" at bounding box center [188, 59] width 49 height 7
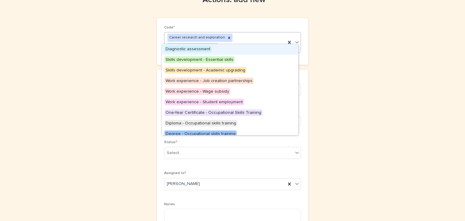
click at [295, 41] on icon at bounding box center [297, 42] width 4 height 2
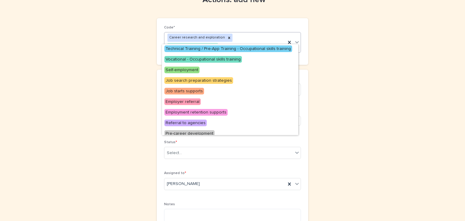
scroll to position [100, 0]
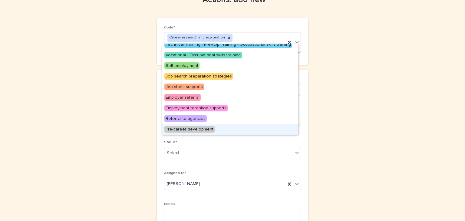
click at [202, 129] on span "Pre-career development" at bounding box center [189, 129] width 50 height 7
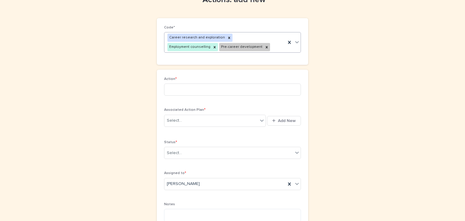
click at [295, 41] on icon at bounding box center [297, 42] width 4 height 2
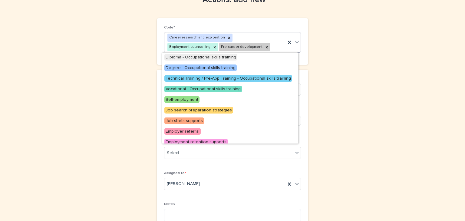
scroll to position [89, 0]
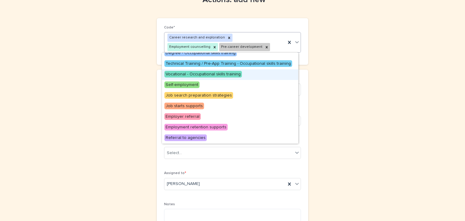
click at [222, 73] on span "Vocational - Occupational skills training" at bounding box center [202, 74] width 77 height 7
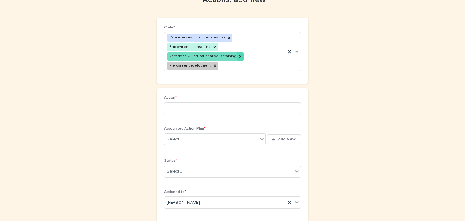
click at [238, 54] on icon at bounding box center [240, 56] width 4 height 4
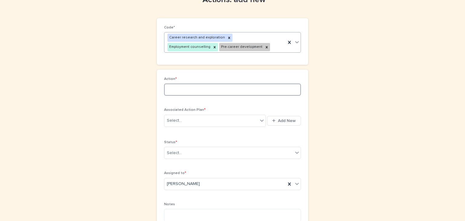
click at [166, 89] on input at bounding box center [232, 89] width 137 height 12
type input "**********"
click at [260, 119] on icon at bounding box center [262, 120] width 6 height 6
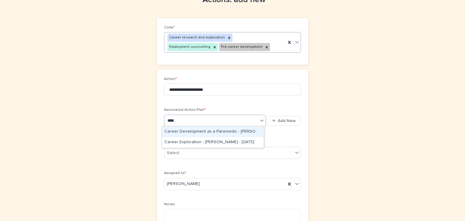
type input "*****"
click at [198, 131] on div "Career Development as a Paremedic - [PERSON_NAME] - [DATE]" at bounding box center [212, 131] width 101 height 11
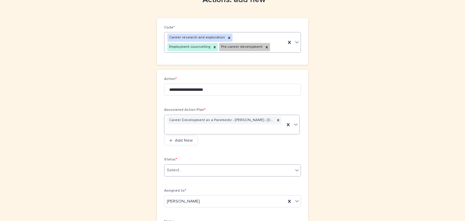
click at [295, 169] on icon at bounding box center [297, 170] width 4 height 2
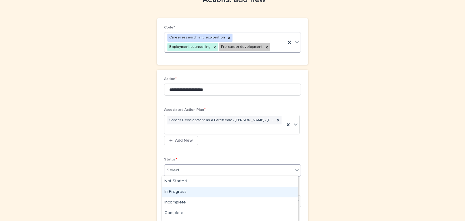
click at [181, 188] on div "In Progress" at bounding box center [230, 192] width 136 height 11
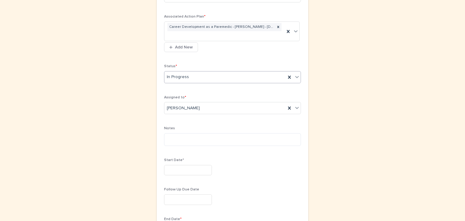
scroll to position [129, 0]
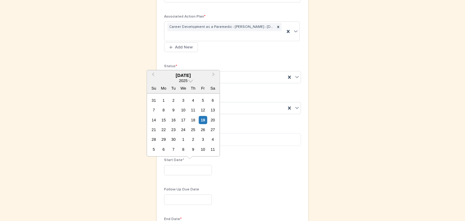
click at [164, 169] on input "text" at bounding box center [188, 170] width 48 height 11
click at [206, 116] on div "19" at bounding box center [203, 120] width 8 height 8
type input "*********"
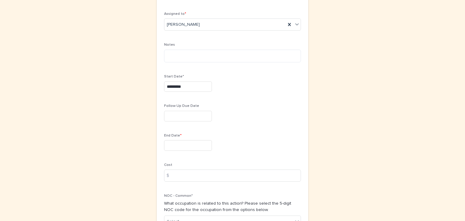
scroll to position [214, 0]
click at [165, 144] on input "text" at bounding box center [188, 144] width 48 height 11
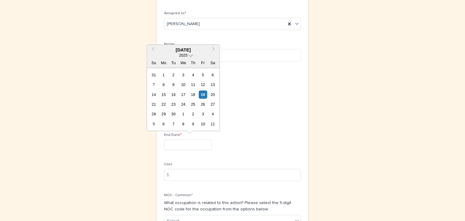
click at [190, 54] on span at bounding box center [190, 54] width 5 height 5
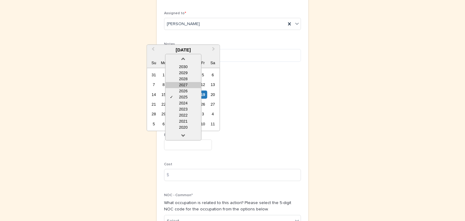
click at [181, 86] on div "2027" at bounding box center [183, 85] width 36 height 6
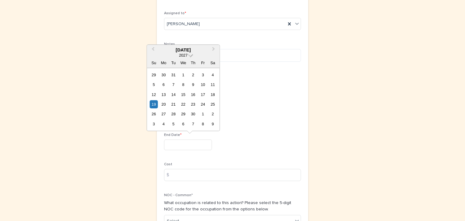
click at [190, 54] on span at bounding box center [190, 54] width 5 height 5
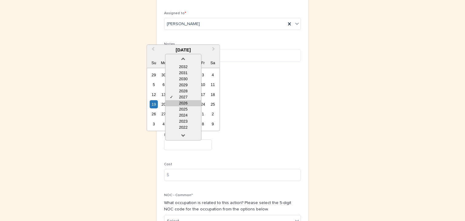
click at [185, 102] on div "2026" at bounding box center [183, 103] width 36 height 6
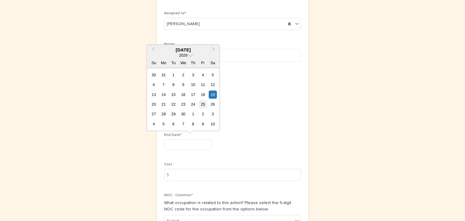
click at [203, 105] on div "25" at bounding box center [203, 104] width 8 height 8
type input "*********"
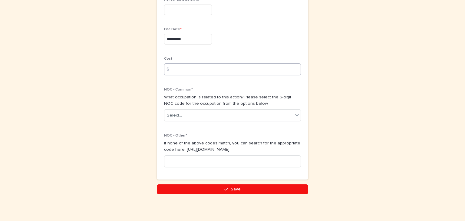
scroll to position [321, 0]
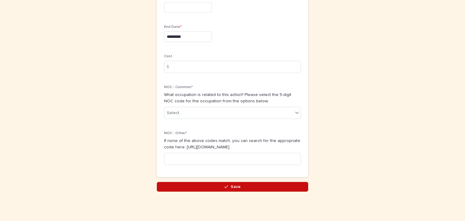
click at [233, 186] on span "Save" at bounding box center [235, 186] width 10 height 4
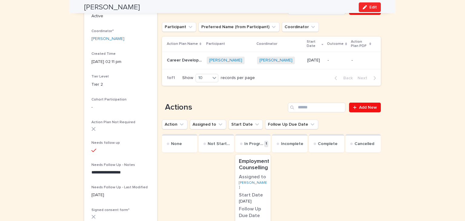
scroll to position [87, 0]
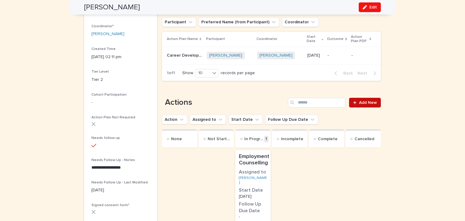
click at [363, 104] on link "Add New" at bounding box center [365, 103] width 32 height 10
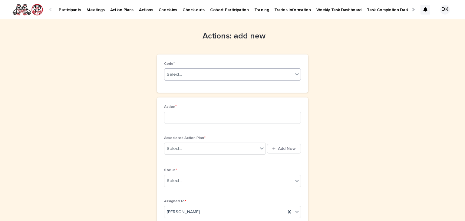
click at [294, 73] on icon at bounding box center [297, 74] width 6 height 6
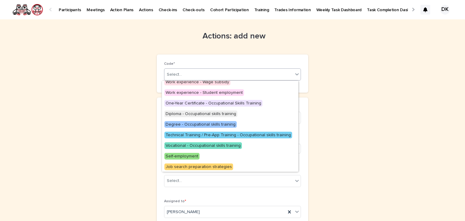
scroll to position [67, 0]
click at [230, 145] on span "Vocational - Occupational skills training" at bounding box center [202, 145] width 77 height 7
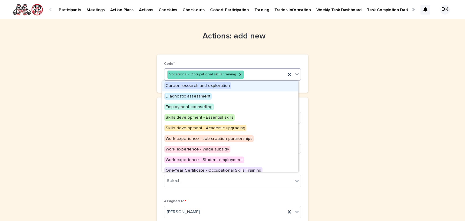
click at [294, 74] on icon at bounding box center [297, 74] width 6 height 6
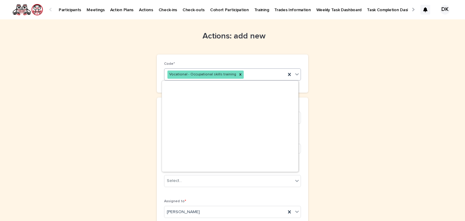
scroll to position [110, 0]
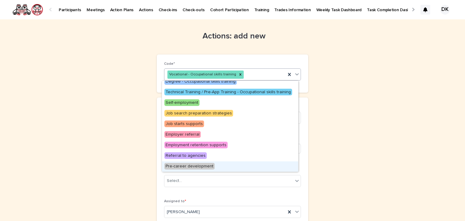
click at [198, 165] on span "Pre-career development" at bounding box center [189, 166] width 50 height 7
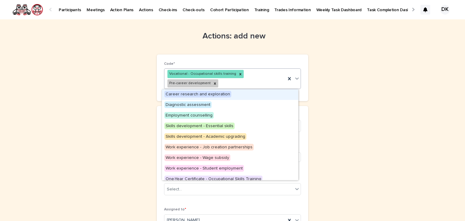
click at [296, 79] on icon at bounding box center [297, 78] width 6 height 6
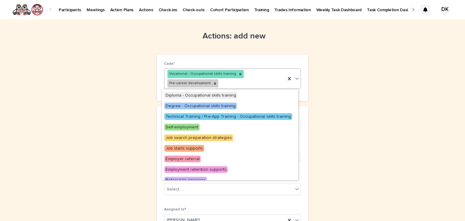
scroll to position [100, 0]
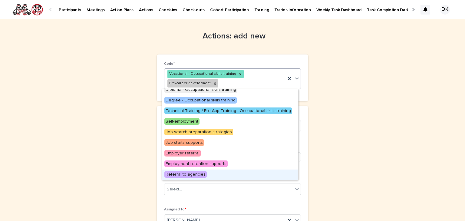
click at [182, 173] on span "Referral to agencies" at bounding box center [185, 174] width 42 height 7
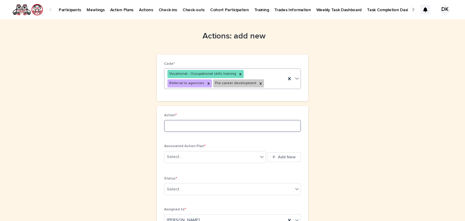
click at [167, 125] on input at bounding box center [232, 126] width 137 height 12
type input "*"
type input "**********"
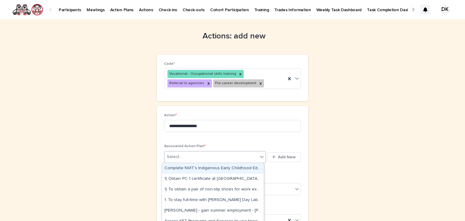
click at [259, 156] on icon at bounding box center [262, 157] width 6 height 6
type input "*****"
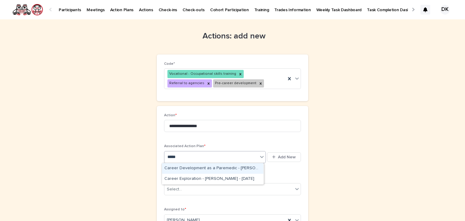
click at [202, 166] on div "Career Development as a Paremedic - [PERSON_NAME] - [DATE]" at bounding box center [212, 168] width 101 height 11
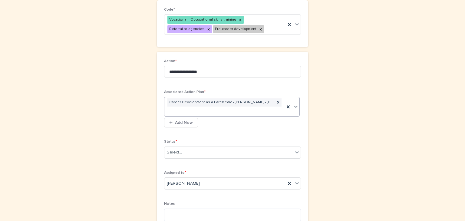
scroll to position [57, 0]
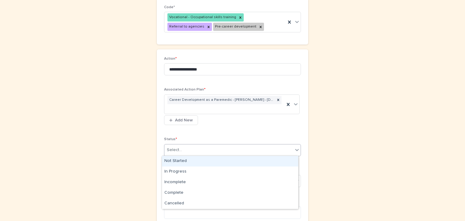
click at [295, 149] on icon at bounding box center [297, 150] width 4 height 2
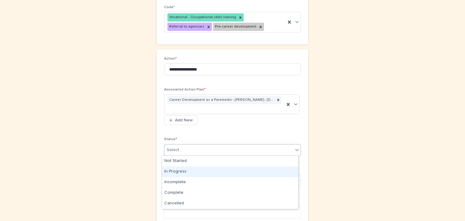
drag, startPoint x: 177, startPoint y: 177, endPoint x: 177, endPoint y: 172, distance: 4.5
click at [177, 172] on div "In Progress" at bounding box center [230, 171] width 136 height 11
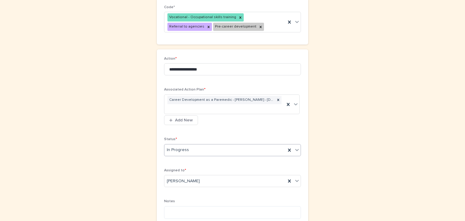
scroll to position [128, 0]
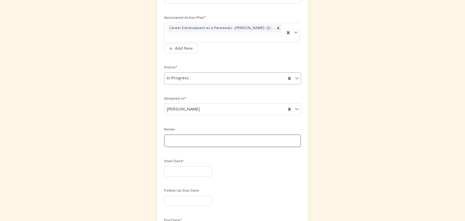
click at [164, 139] on textarea at bounding box center [232, 140] width 137 height 13
type textarea "**********"
click at [166, 169] on input "text" at bounding box center [188, 171] width 48 height 11
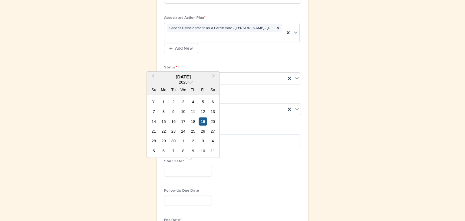
click at [203, 121] on div "19" at bounding box center [203, 121] width 8 height 8
type input "*********"
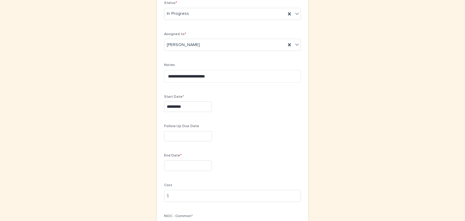
scroll to position [192, 0]
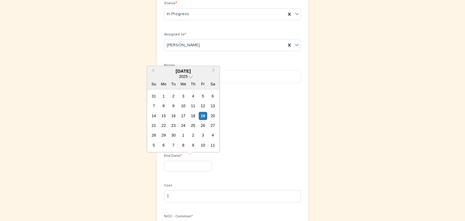
click at [164, 164] on input "text" at bounding box center [188, 166] width 48 height 11
click at [190, 75] on span at bounding box center [190, 75] width 5 height 5
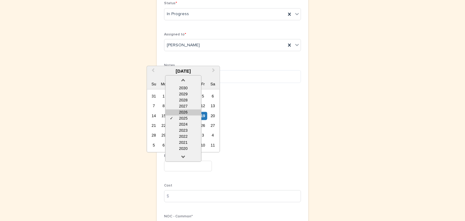
click at [187, 112] on div "2026" at bounding box center [183, 112] width 36 height 6
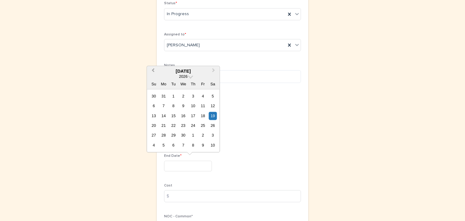
click at [153, 69] on span "Previous Month" at bounding box center [153, 71] width 0 height 8
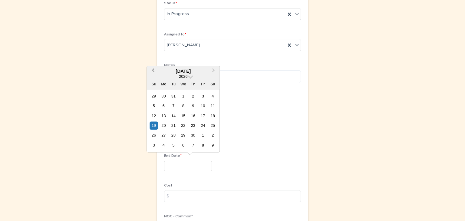
click at [153, 69] on span "Previous Month" at bounding box center [153, 71] width 0 height 8
click at [202, 97] on div "6" at bounding box center [203, 96] width 8 height 8
type input "********"
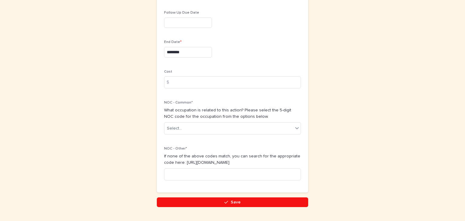
scroll to position [321, 0]
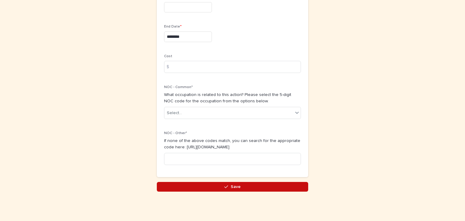
click at [236, 184] on span "Save" at bounding box center [235, 186] width 10 height 4
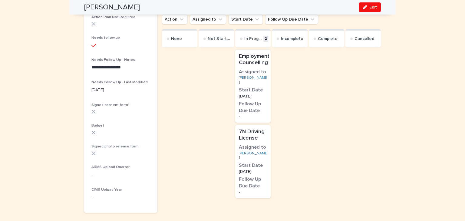
scroll to position [188, 0]
click at [372, 8] on span "Edit" at bounding box center [373, 7] width 8 height 4
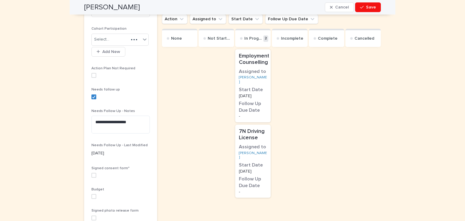
scroll to position [214, 0]
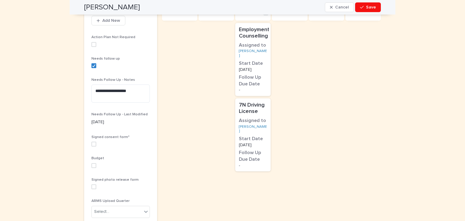
click at [91, 142] on span at bounding box center [93, 144] width 5 height 5
click at [367, 7] on span "Save" at bounding box center [371, 7] width 10 height 4
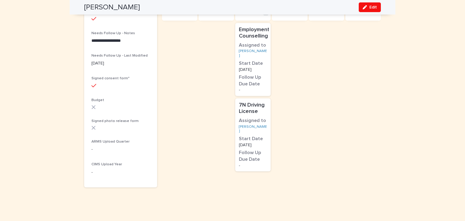
scroll to position [185, 0]
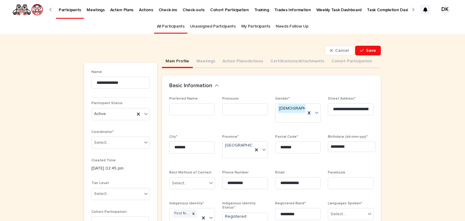
click at [73, 9] on p "Participants" at bounding box center [70, 6] width 22 height 13
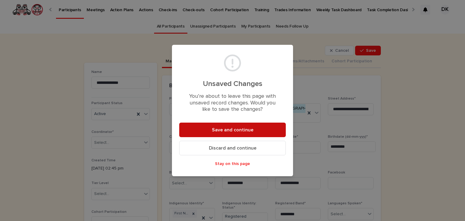
click at [233, 131] on span "Save and continue" at bounding box center [232, 129] width 41 height 5
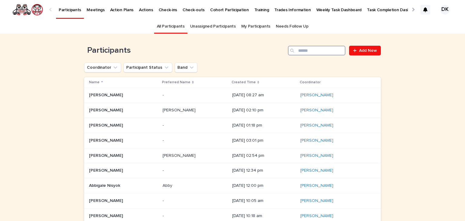
click at [306, 54] on input "Search" at bounding box center [316, 51] width 57 height 10
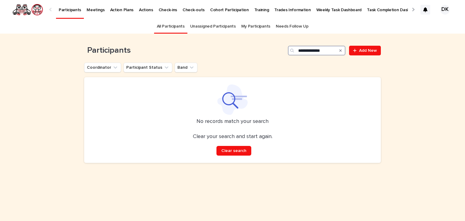
click at [309, 47] on input "**********" at bounding box center [316, 51] width 57 height 10
drag, startPoint x: 314, startPoint y: 51, endPoint x: 258, endPoint y: 51, distance: 56.0
click at [258, 51] on div "**********" at bounding box center [232, 51] width 296 height 10
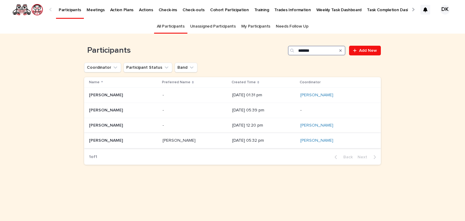
type input "******"
click at [110, 135] on div "Steffen Barton Steffen Barton" at bounding box center [123, 140] width 69 height 10
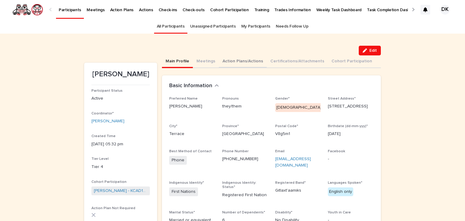
click at [226, 60] on button "Action Plans/Actions" at bounding box center [243, 61] width 48 height 13
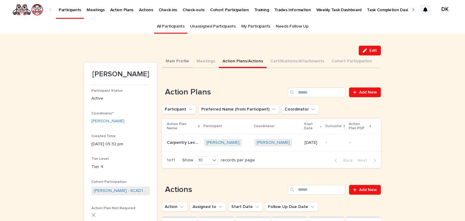
click at [173, 60] on button "Main Profile" at bounding box center [177, 61] width 31 height 13
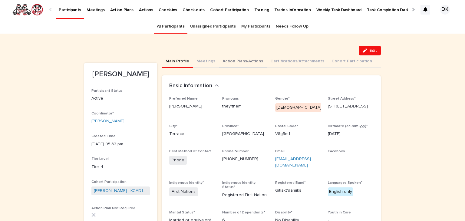
click at [228, 60] on button "Action Plans/Actions" at bounding box center [243, 61] width 48 height 13
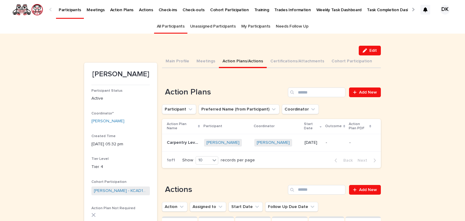
click at [73, 8] on p "Participants" at bounding box center [70, 6] width 22 height 13
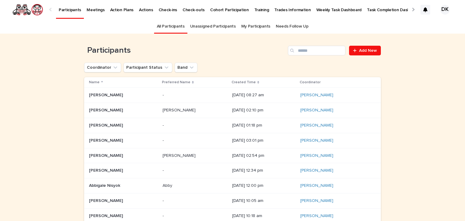
click at [286, 25] on link "Needs Follow Up" at bounding box center [292, 26] width 32 height 14
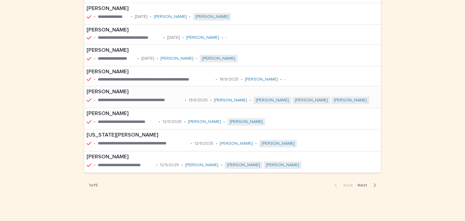
scroll to position [119, 0]
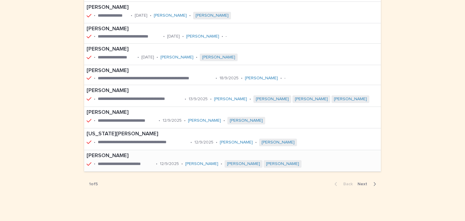
click at [107, 154] on p "Ashley Nisyok" at bounding box center [215, 155] width 258 height 7
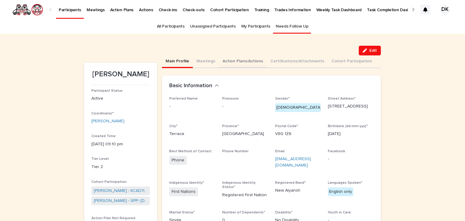
click at [223, 60] on button "Action Plans/Actions" at bounding box center [243, 61] width 48 height 13
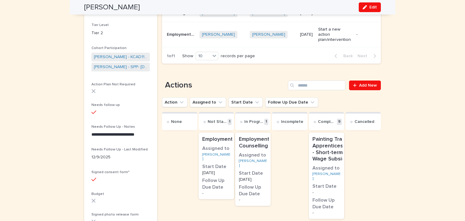
scroll to position [134, 0]
click at [217, 136] on p "Employment" at bounding box center [217, 139] width 31 height 7
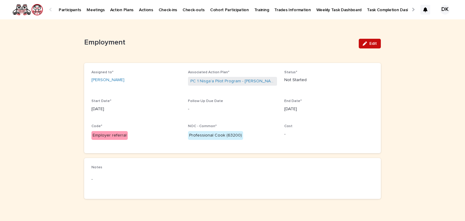
click at [371, 44] on span "Edit" at bounding box center [373, 43] width 8 height 4
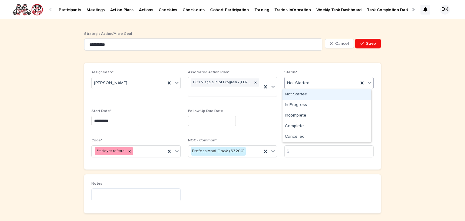
click at [367, 83] on icon at bounding box center [369, 83] width 4 height 2
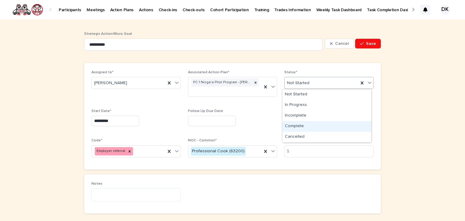
click at [302, 122] on div "Complete" at bounding box center [326, 126] width 89 height 11
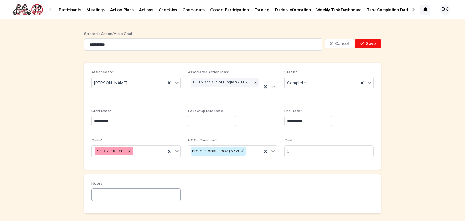
click at [93, 194] on textarea at bounding box center [135, 194] width 89 height 13
click at [167, 195] on textarea "**********" at bounding box center [135, 194] width 89 height 13
type textarea "**********"
click at [366, 83] on icon at bounding box center [369, 83] width 6 height 6
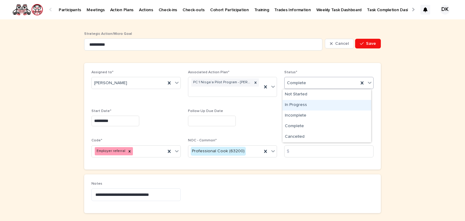
click at [301, 102] on div "In Progress" at bounding box center [326, 105] width 89 height 11
click at [313, 120] on input "**********" at bounding box center [308, 121] width 48 height 11
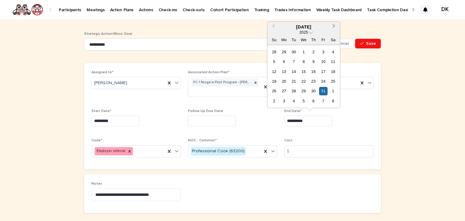
click at [335, 25] on button "Next Month" at bounding box center [334, 27] width 10 height 10
click at [324, 89] on div "28" at bounding box center [323, 91] width 8 height 8
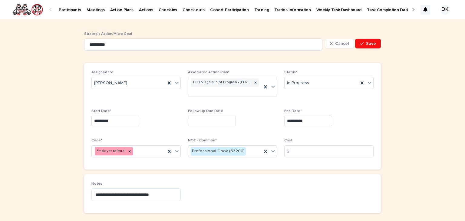
type input "**********"
click at [167, 194] on textarea "**********" at bounding box center [135, 194] width 89 height 13
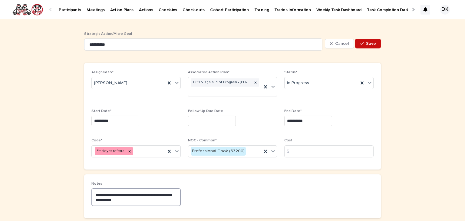
type textarea "**********"
click at [370, 41] on span "Save" at bounding box center [371, 43] width 10 height 4
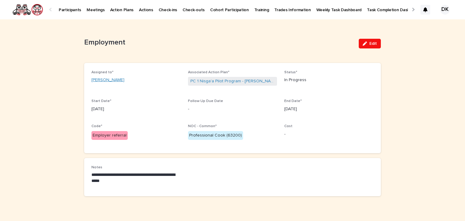
click at [93, 82] on link "Ashley Nisyok" at bounding box center [107, 80] width 33 height 6
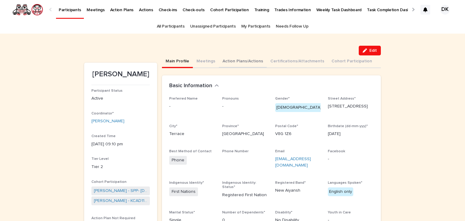
click at [222, 63] on button "Action Plans/Actions" at bounding box center [243, 61] width 48 height 13
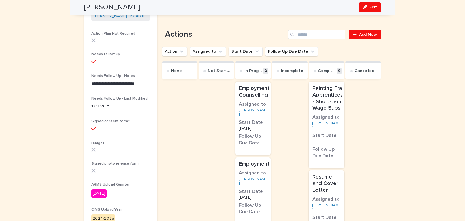
scroll to position [187, 0]
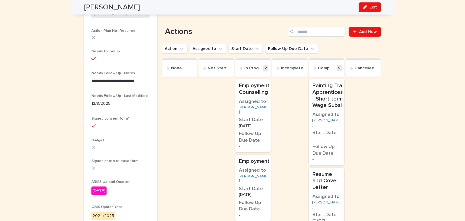
click at [249, 85] on p "Employment Counselling" at bounding box center [254, 89] width 31 height 13
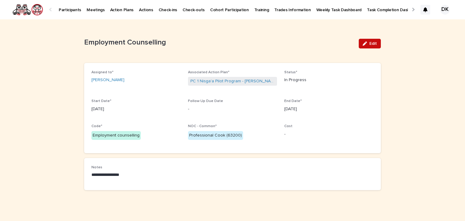
click at [370, 43] on span "Edit" at bounding box center [373, 43] width 8 height 4
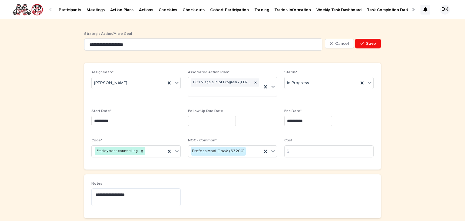
click at [308, 122] on input "**********" at bounding box center [308, 121] width 48 height 11
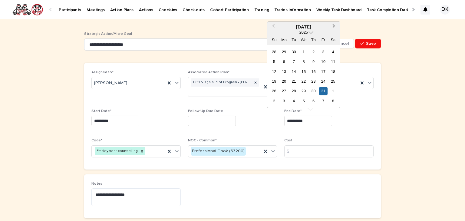
click at [334, 25] on span "Next Month" at bounding box center [334, 27] width 0 height 8
click at [323, 93] on div "28" at bounding box center [323, 91] width 8 height 8
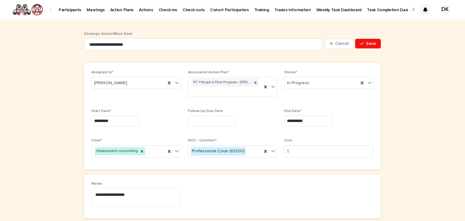
type input "**********"
click at [368, 44] on span "Save" at bounding box center [371, 43] width 10 height 4
